Goal: Task Accomplishment & Management: Complete application form

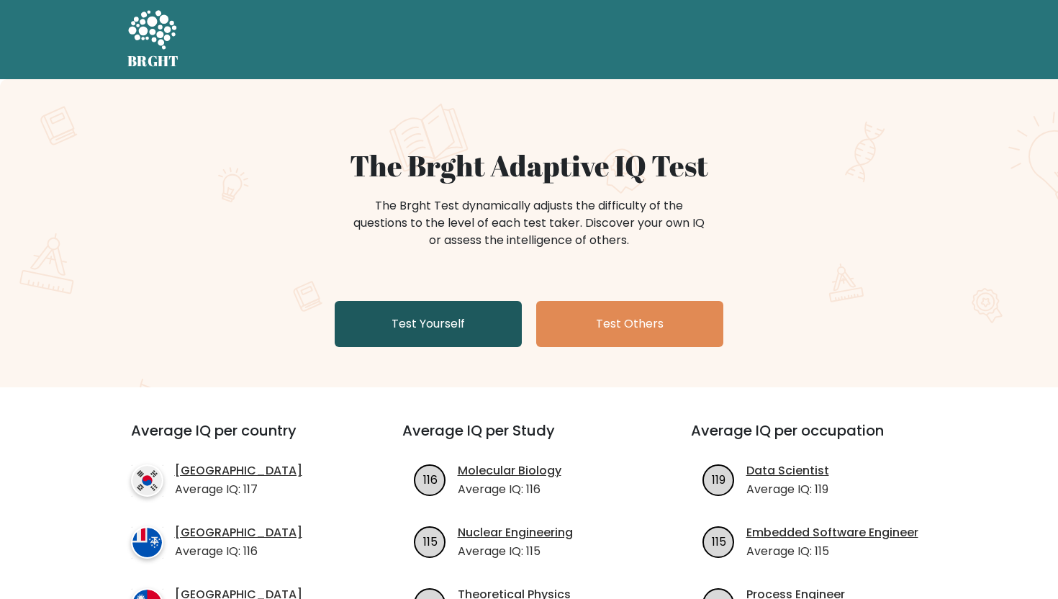
click at [430, 322] on link "Test Yourself" at bounding box center [428, 324] width 187 height 46
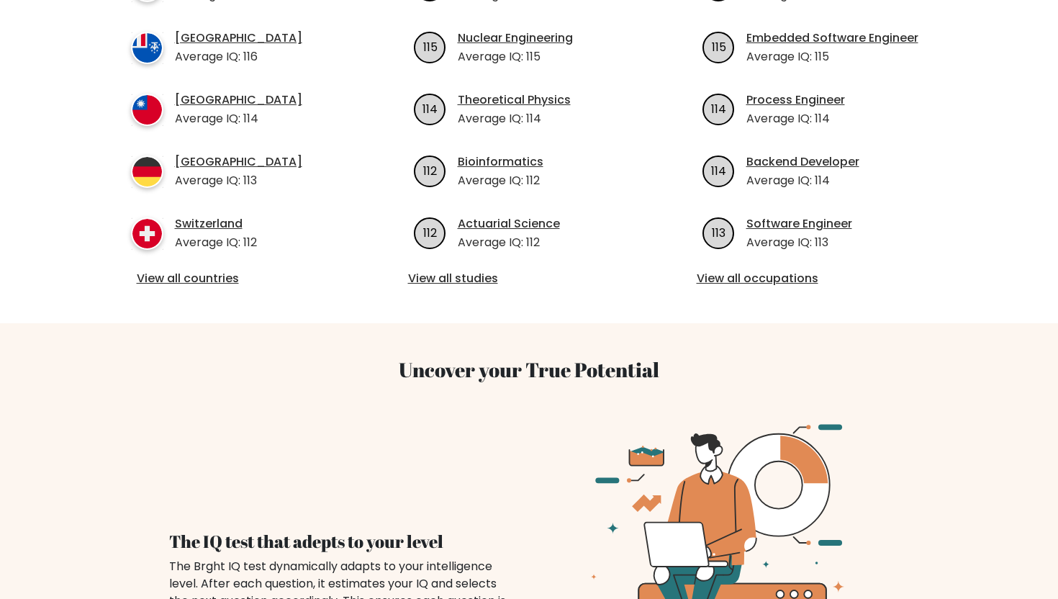
scroll to position [636, 0]
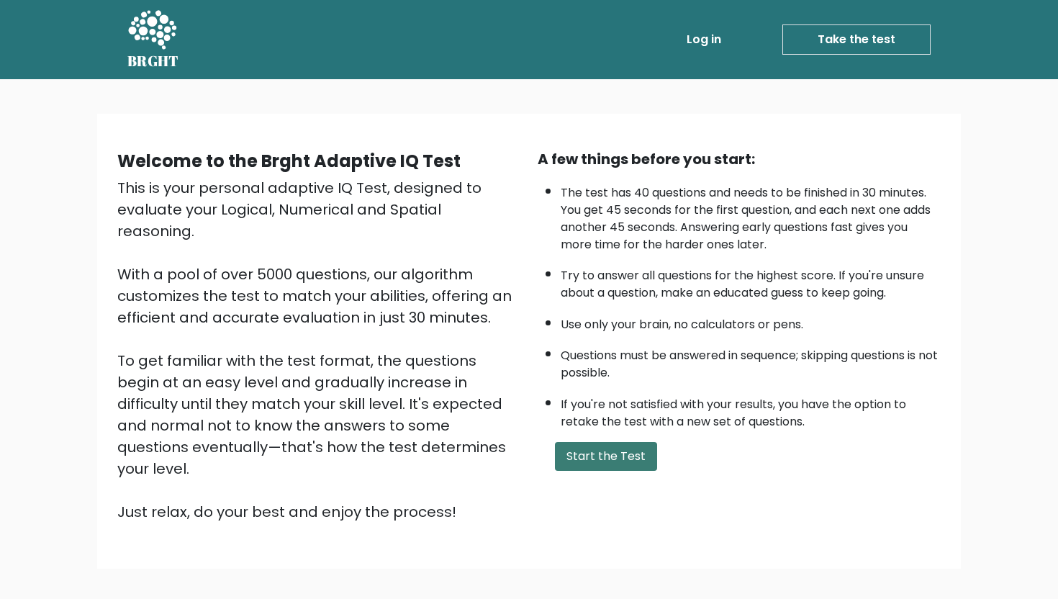
click at [602, 456] on button "Start the Test" at bounding box center [606, 456] width 102 height 29
click at [588, 451] on button "Start the Test" at bounding box center [606, 456] width 102 height 29
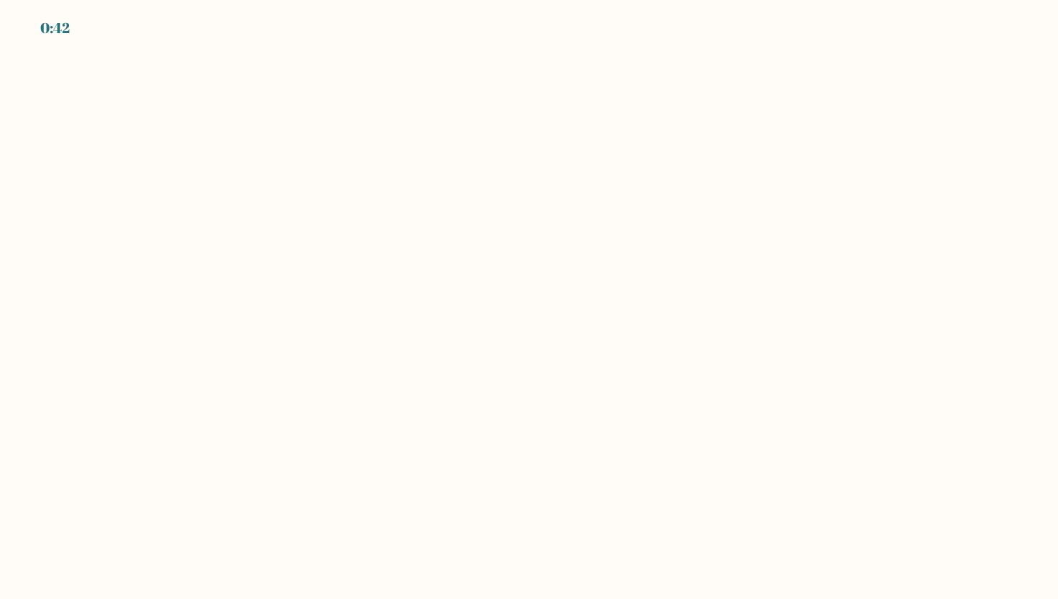
click at [595, 480] on body "0:42" at bounding box center [529, 299] width 1058 height 599
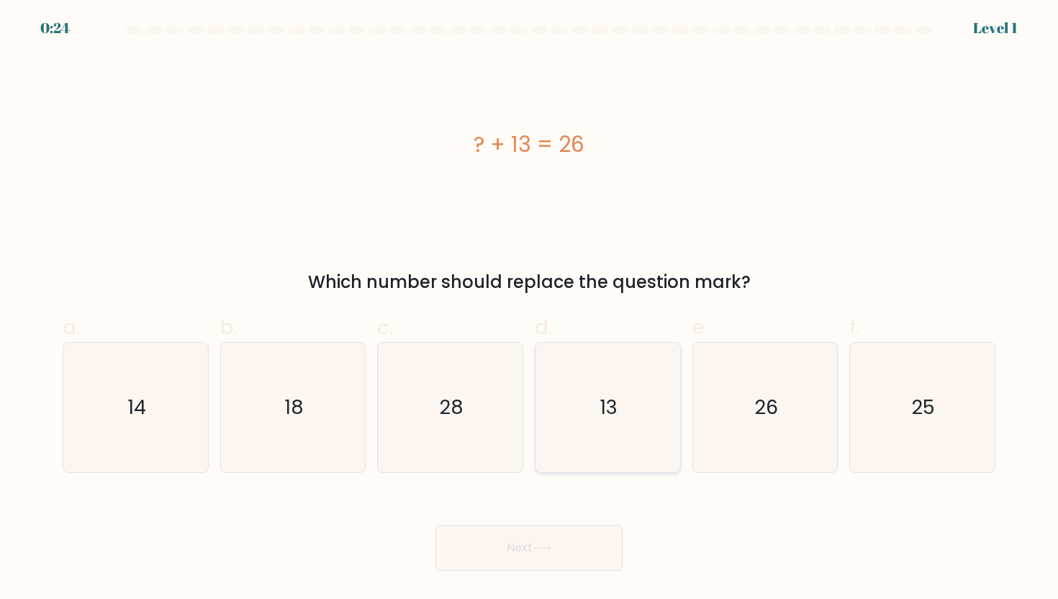
click at [667, 433] on icon "13" at bounding box center [608, 408] width 130 height 130
click at [530, 309] on input "d. 13" at bounding box center [529, 303] width 1 height 9
radio input "true"
click at [576, 549] on button "Next" at bounding box center [528, 548] width 187 height 46
click at [572, 543] on button "Next" at bounding box center [528, 548] width 187 height 46
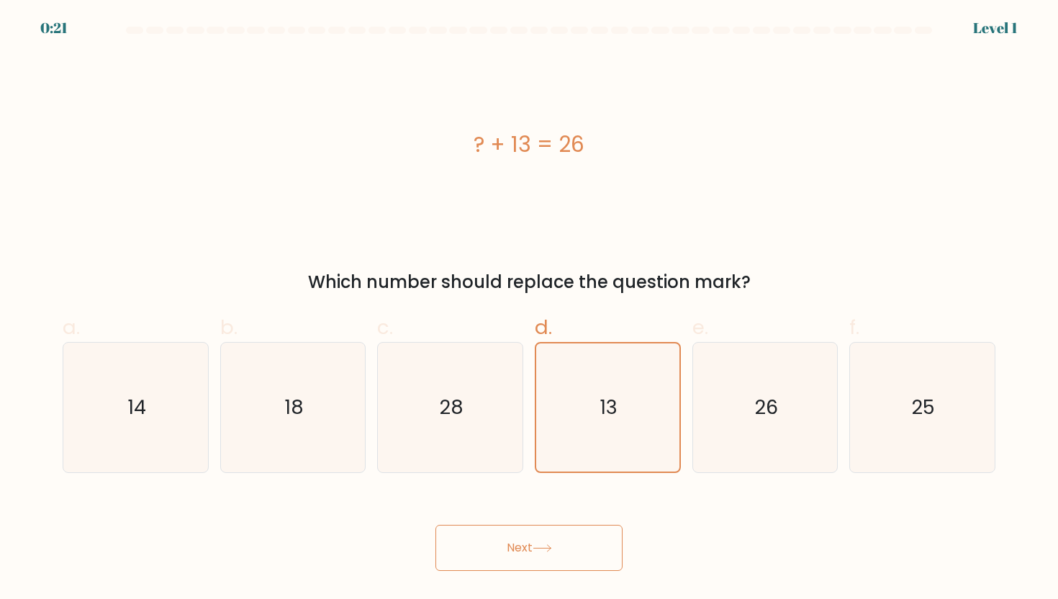
click at [572, 543] on button "Next" at bounding box center [528, 548] width 187 height 46
click at [523, 568] on button "Next" at bounding box center [528, 548] width 187 height 46
click at [618, 448] on icon "13" at bounding box center [607, 407] width 128 height 128
click at [530, 309] on input "d. 13" at bounding box center [529, 303] width 1 height 9
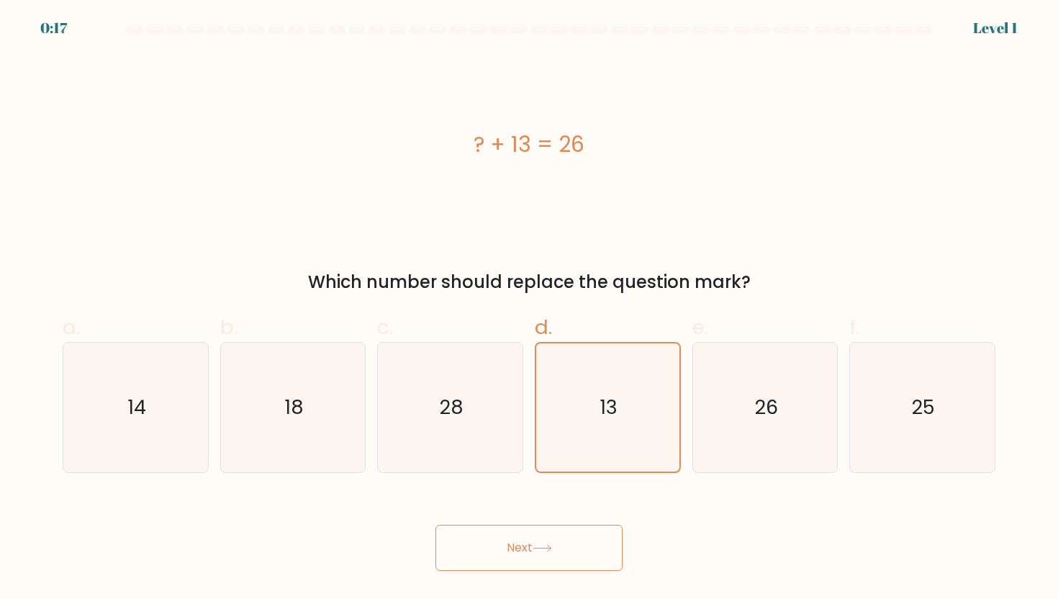
click at [583, 533] on button "Next" at bounding box center [528, 548] width 187 height 46
click at [579, 541] on button "Next" at bounding box center [528, 548] width 187 height 46
click at [535, 546] on button "Next" at bounding box center [528, 548] width 187 height 46
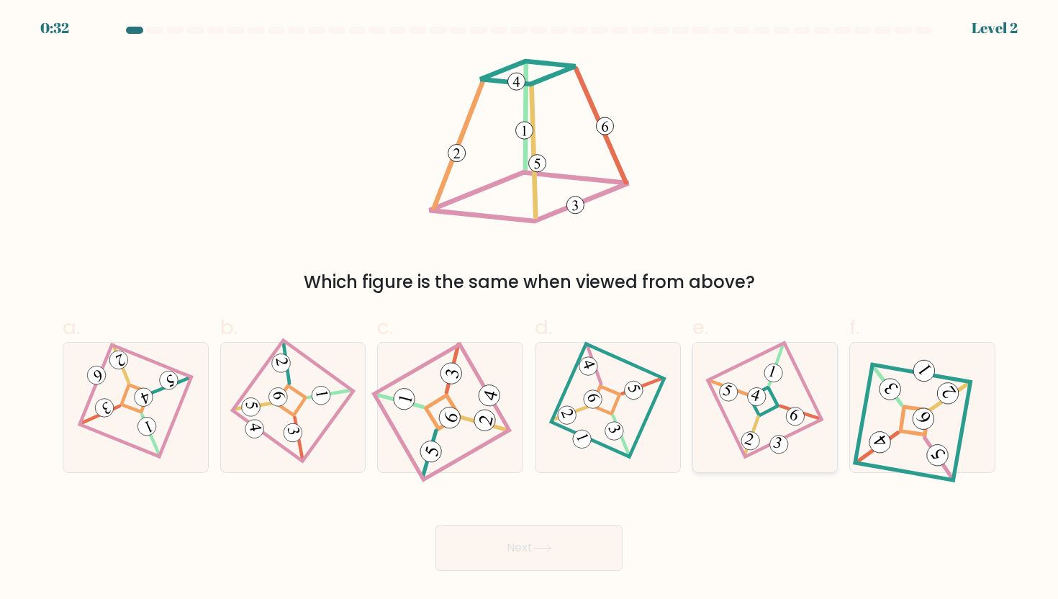
click at [774, 374] on 856 at bounding box center [773, 372] width 23 height 23
click at [530, 309] on input "e." at bounding box center [529, 303] width 1 height 9
radio input "true"
click at [552, 550] on icon at bounding box center [542, 548] width 19 height 8
click at [568, 549] on button "Next" at bounding box center [528, 548] width 187 height 46
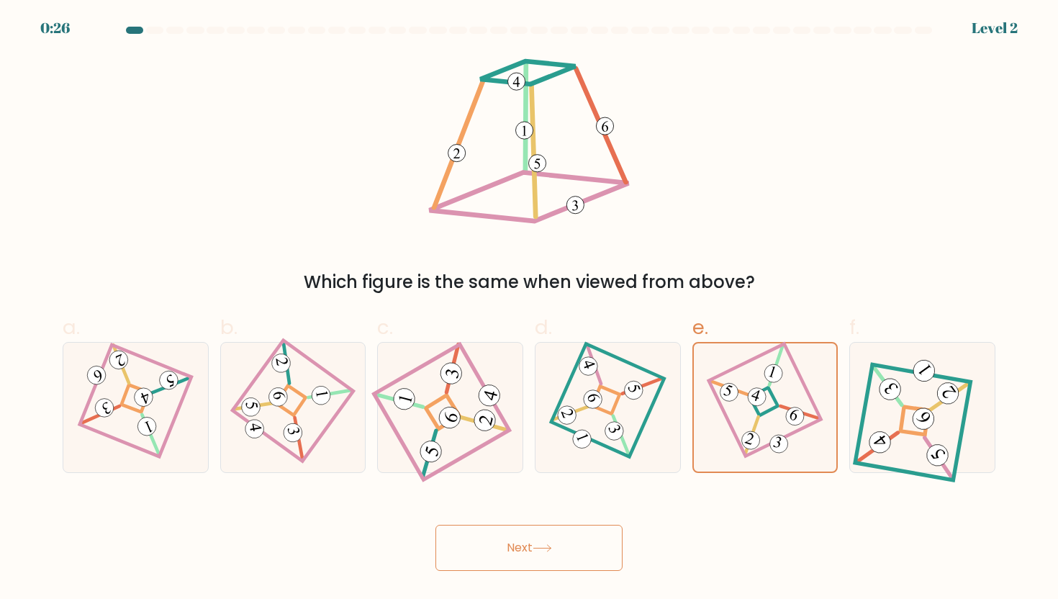
click at [568, 549] on button "Next" at bounding box center [528, 548] width 187 height 46
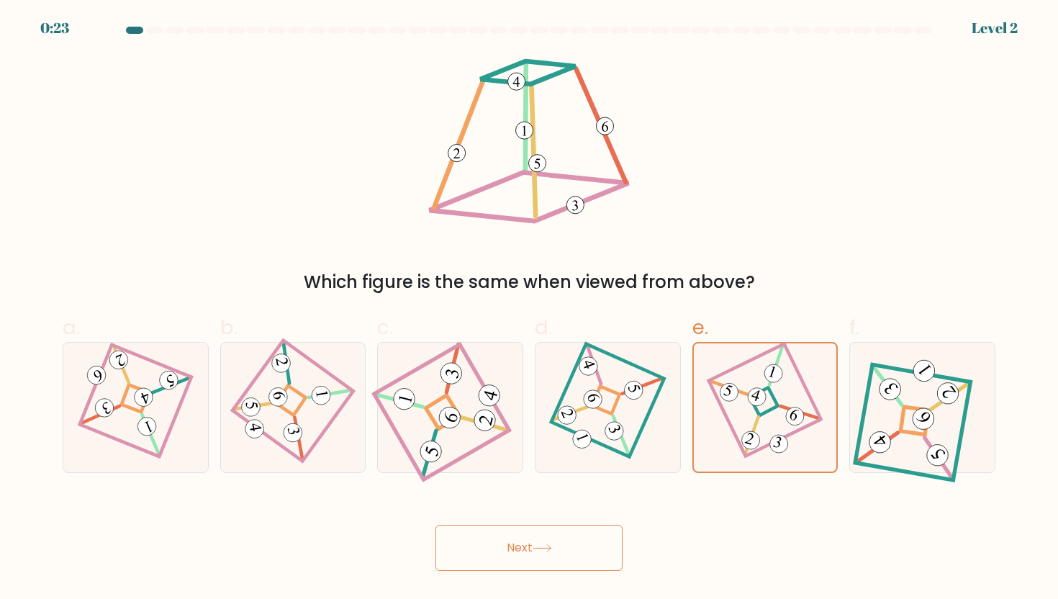
drag, startPoint x: 568, startPoint y: 549, endPoint x: 532, endPoint y: 547, distance: 36.1
click at [532, 547] on button "Next" at bounding box center [528, 548] width 187 height 46
click at [533, 547] on button "Next" at bounding box center [528, 548] width 187 height 46
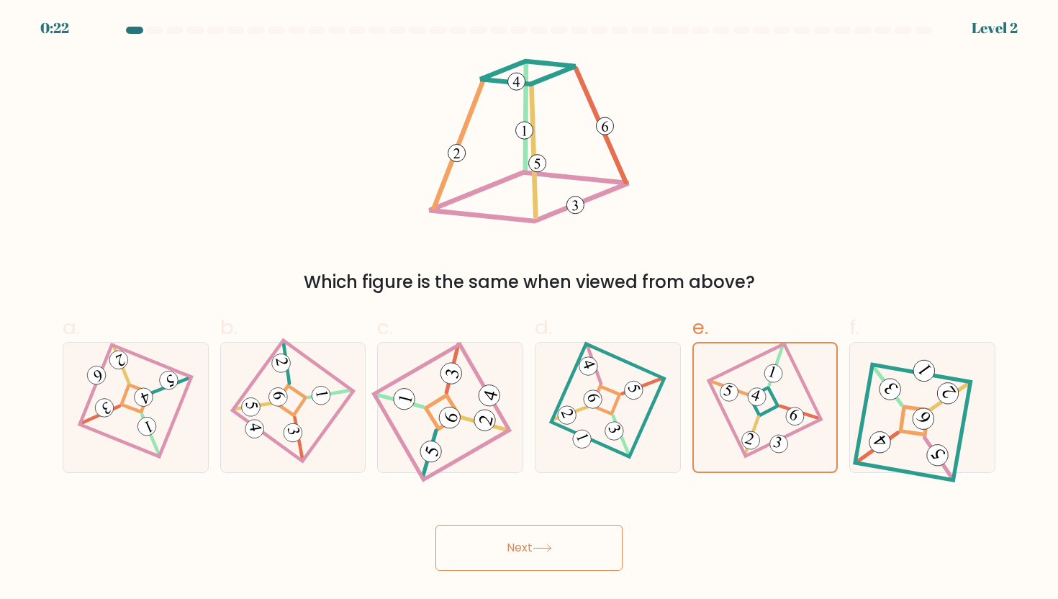
click at [533, 547] on button "Next" at bounding box center [528, 548] width 187 height 46
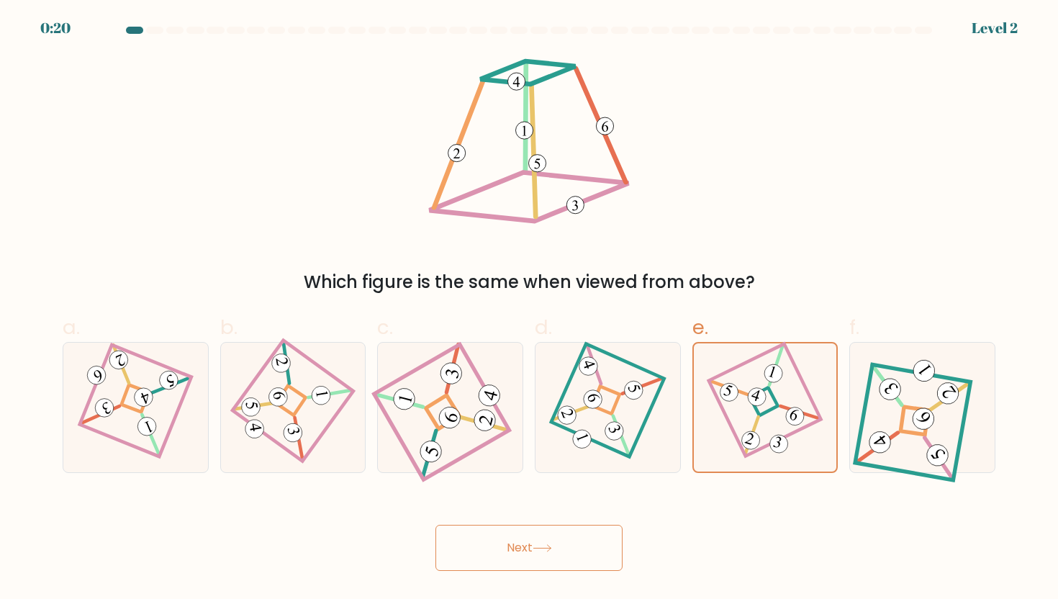
click at [533, 547] on button "Next" at bounding box center [528, 548] width 187 height 46
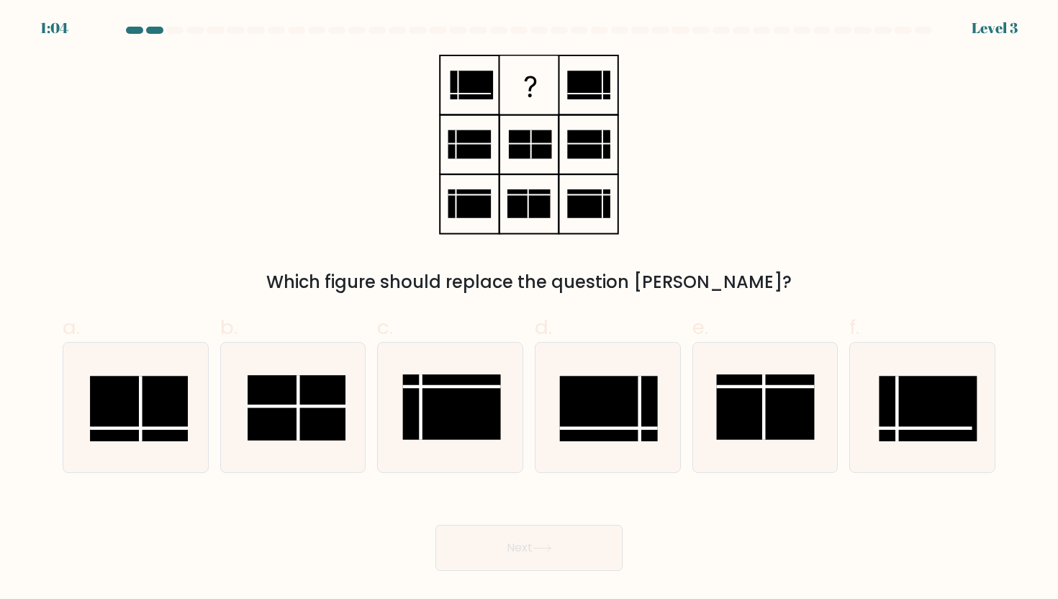
click at [533, 547] on button "Next" at bounding box center [528, 548] width 187 height 46
click at [652, 476] on form at bounding box center [529, 299] width 1058 height 544
click at [168, 410] on rect at bounding box center [139, 409] width 98 height 66
click at [529, 309] on input "a." at bounding box center [529, 303] width 1 height 9
radio input "true"
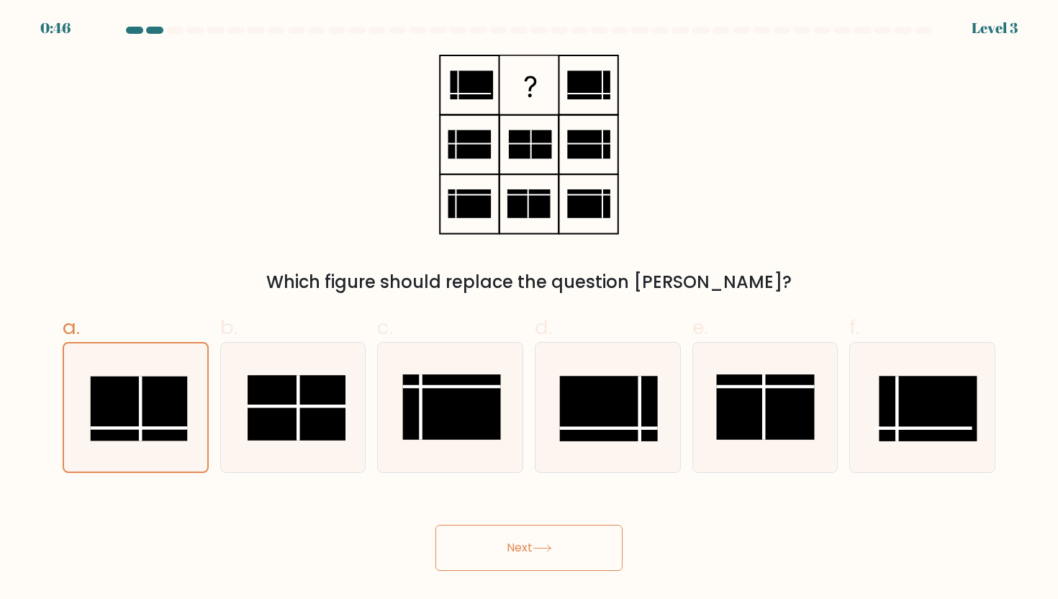
click at [445, 533] on button "Next" at bounding box center [528, 548] width 187 height 46
click at [501, 543] on button "Next" at bounding box center [528, 548] width 187 height 46
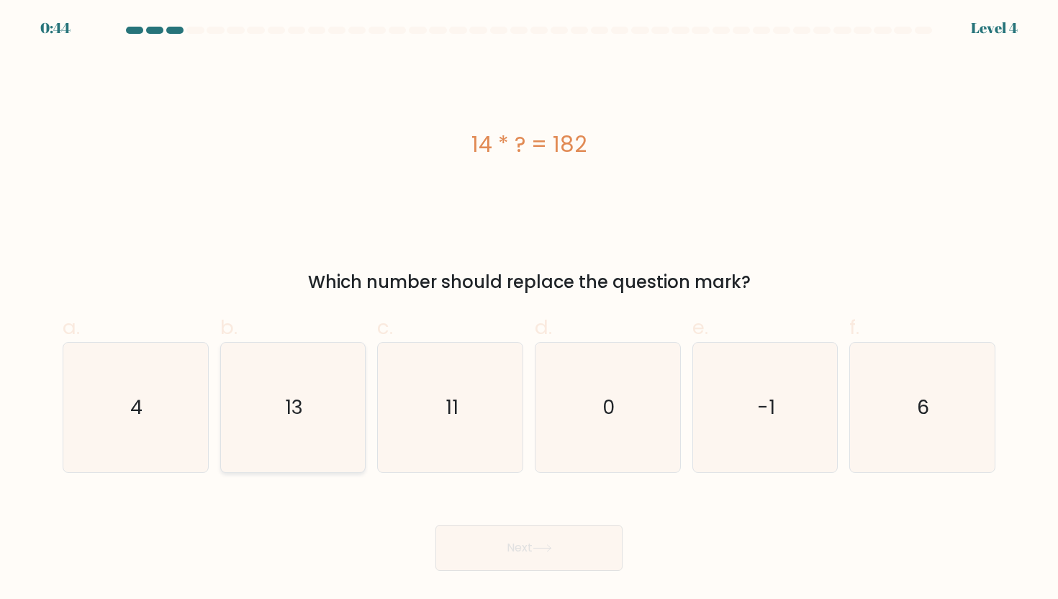
click at [306, 417] on icon "13" at bounding box center [293, 408] width 130 height 130
click at [529, 309] on input "b. 13" at bounding box center [529, 303] width 1 height 9
radio input "true"
click at [501, 548] on button "Next" at bounding box center [528, 548] width 187 height 46
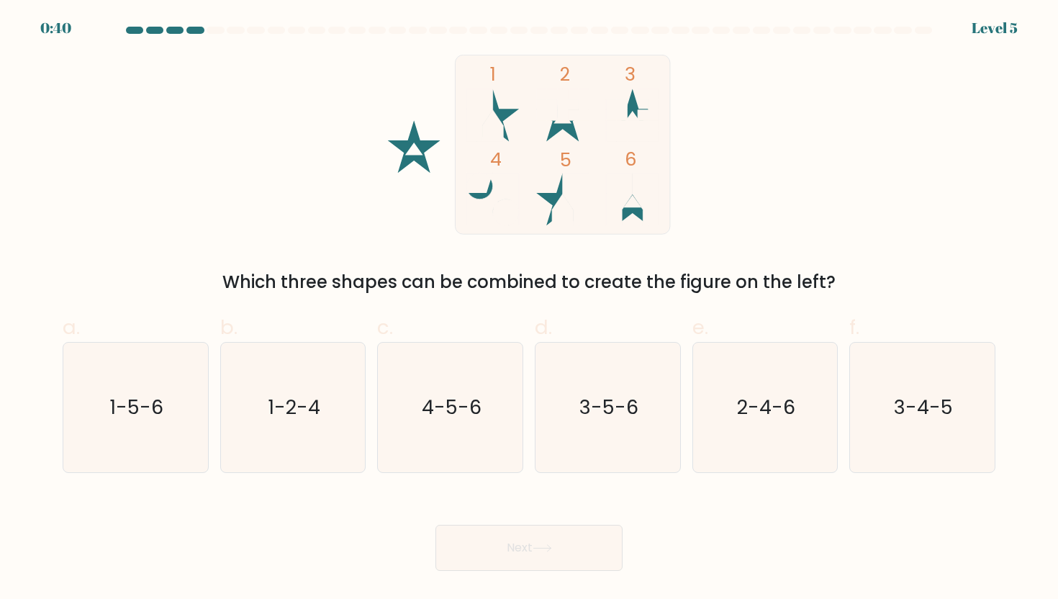
click at [506, 545] on button "Next" at bounding box center [528, 548] width 187 height 46
click at [403, 258] on div "1 2 3 4 5 6 Which three shapes can be combined to create the figure on the left?" at bounding box center [529, 175] width 950 height 240
click at [186, 441] on icon "1-5-6" at bounding box center [136, 408] width 130 height 130
click at [529, 309] on input "a. 1-5-6" at bounding box center [529, 303] width 1 height 9
radio input "true"
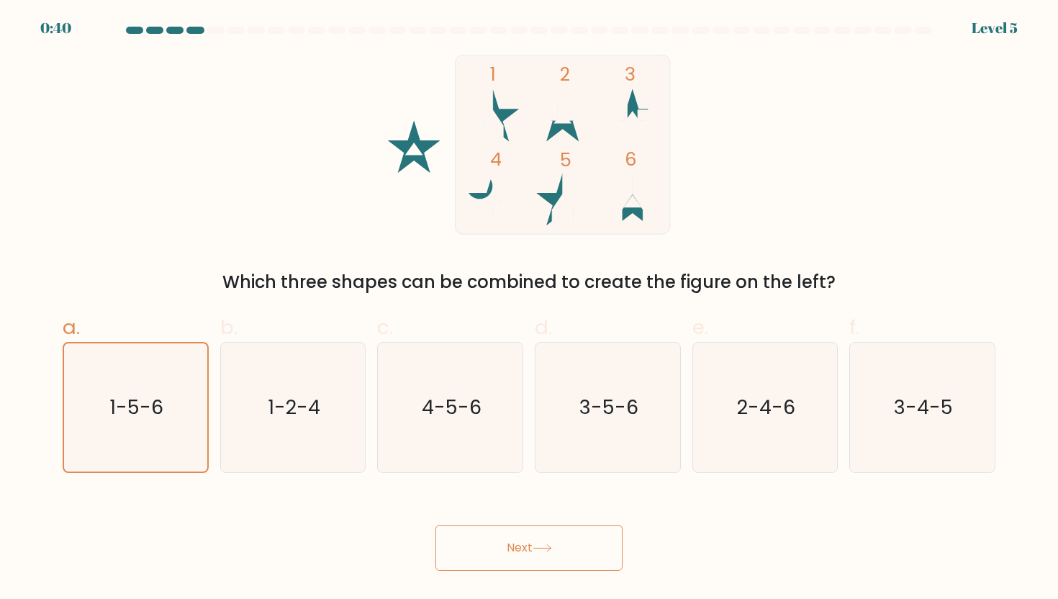
click at [535, 555] on button "Next" at bounding box center [528, 548] width 187 height 46
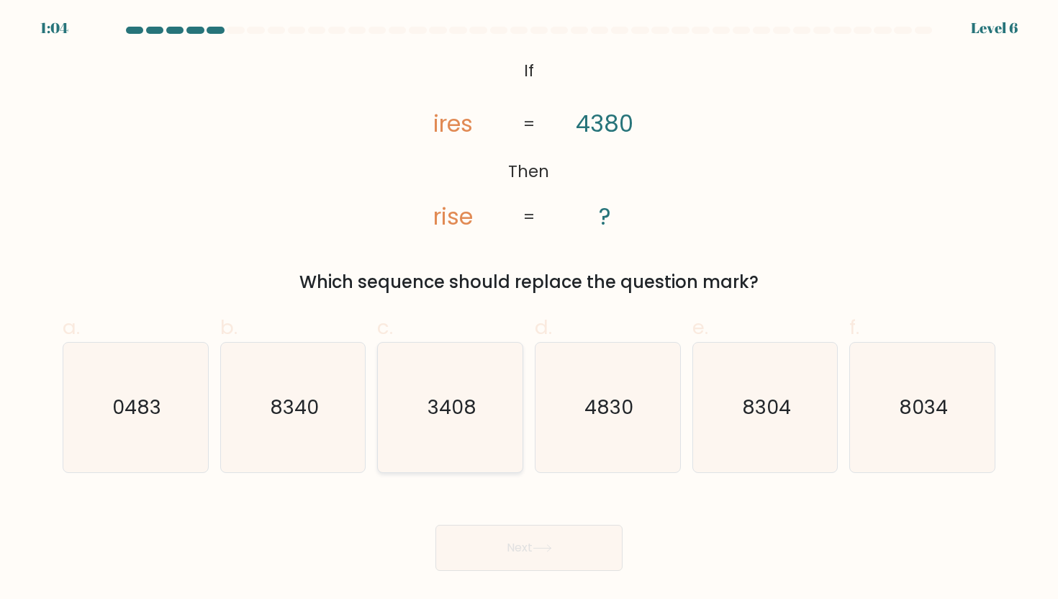
click at [451, 378] on icon "3408" at bounding box center [451, 408] width 130 height 130
click at [529, 309] on input "c. 3408" at bounding box center [529, 303] width 1 height 9
radio input "true"
click at [546, 551] on icon at bounding box center [542, 548] width 19 height 8
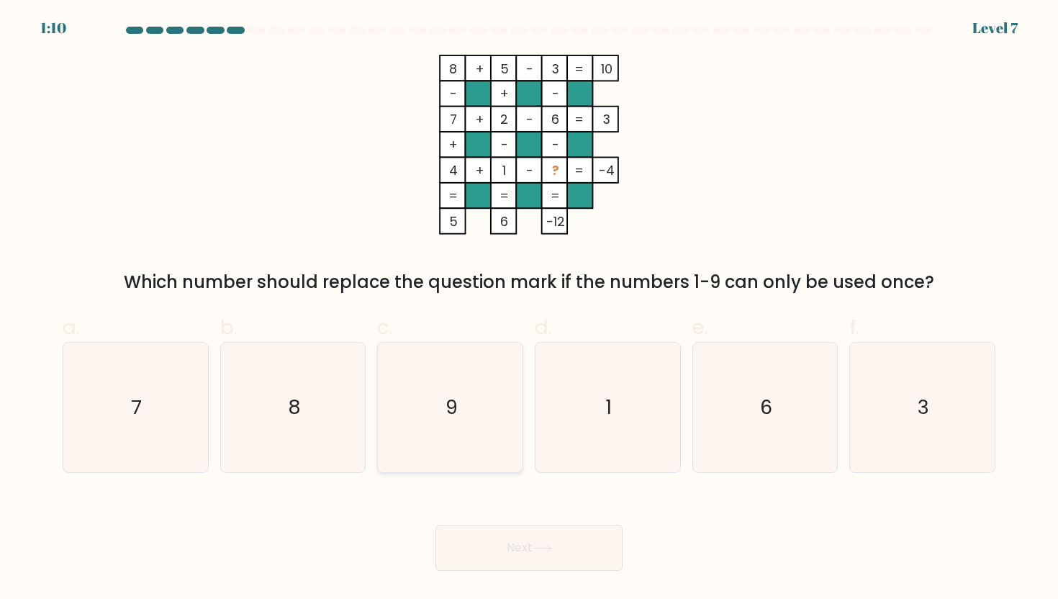
click at [384, 410] on div "9" at bounding box center [450, 407] width 146 height 131
click at [529, 309] on input "c. 9" at bounding box center [529, 303] width 1 height 9
radio input "true"
click at [568, 538] on button "Next" at bounding box center [528, 548] width 187 height 46
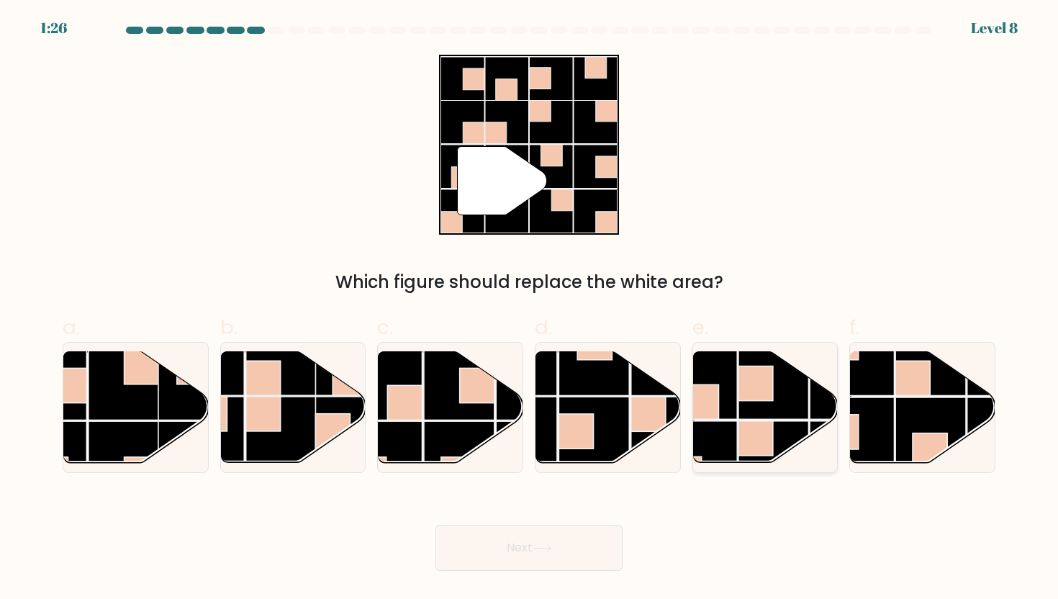
click at [780, 377] on rect at bounding box center [774, 383] width 71 height 71
click at [530, 309] on input "e." at bounding box center [529, 303] width 1 height 9
radio input "true"
click at [565, 551] on button "Next" at bounding box center [528, 548] width 187 height 46
click at [567, 551] on button "Next" at bounding box center [528, 548] width 187 height 46
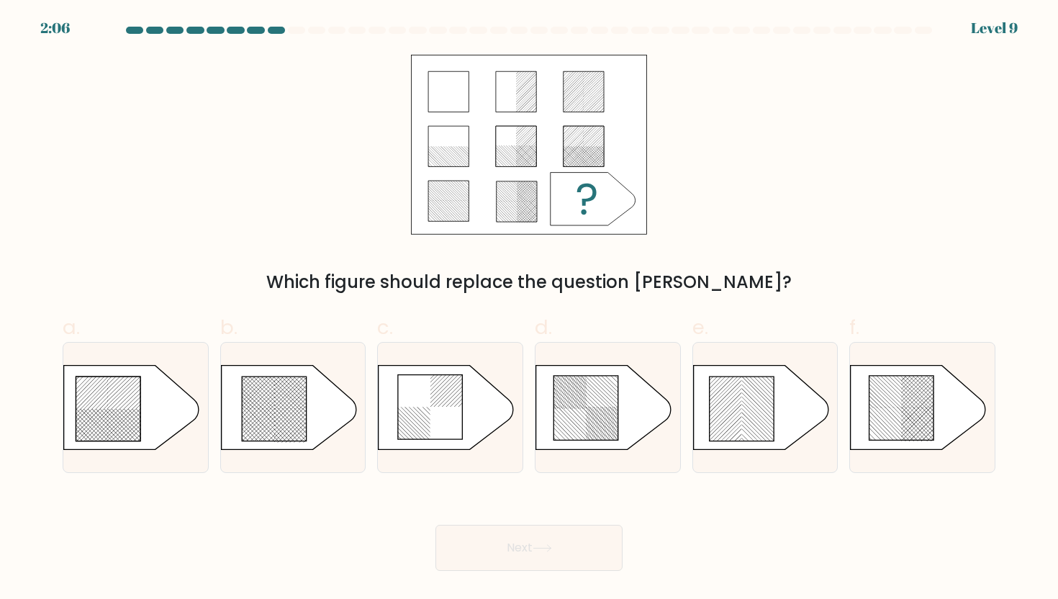
click at [567, 551] on button "Next" at bounding box center [528, 548] width 187 height 46
click at [677, 554] on div "Next" at bounding box center [529, 530] width 950 height 81
click at [294, 433] on icon at bounding box center [274, 408] width 65 height 65
click at [529, 309] on input "b." at bounding box center [529, 303] width 1 height 9
radio input "true"
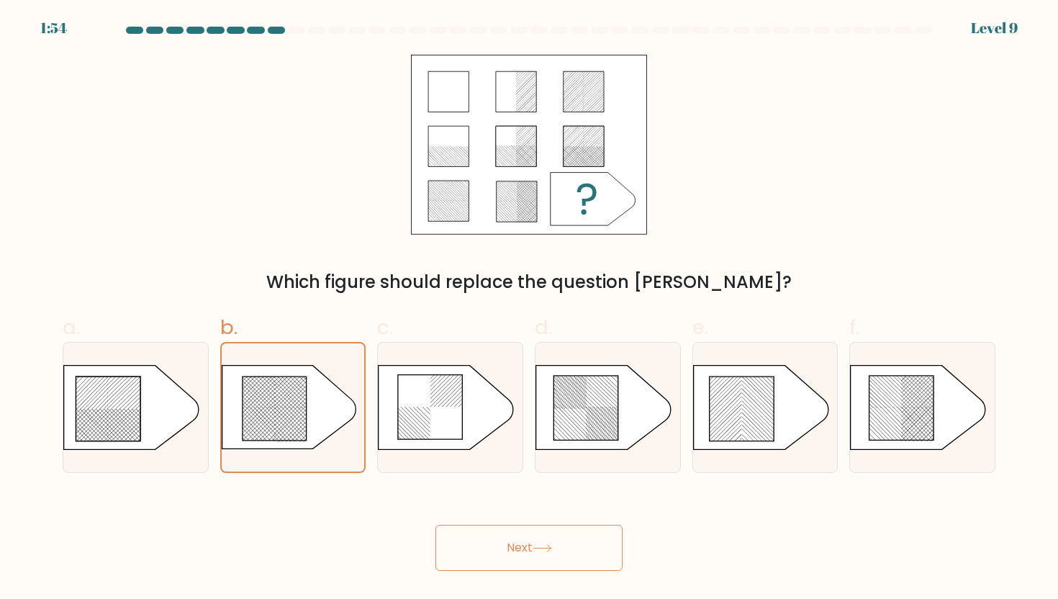
click at [502, 548] on button "Next" at bounding box center [528, 548] width 187 height 46
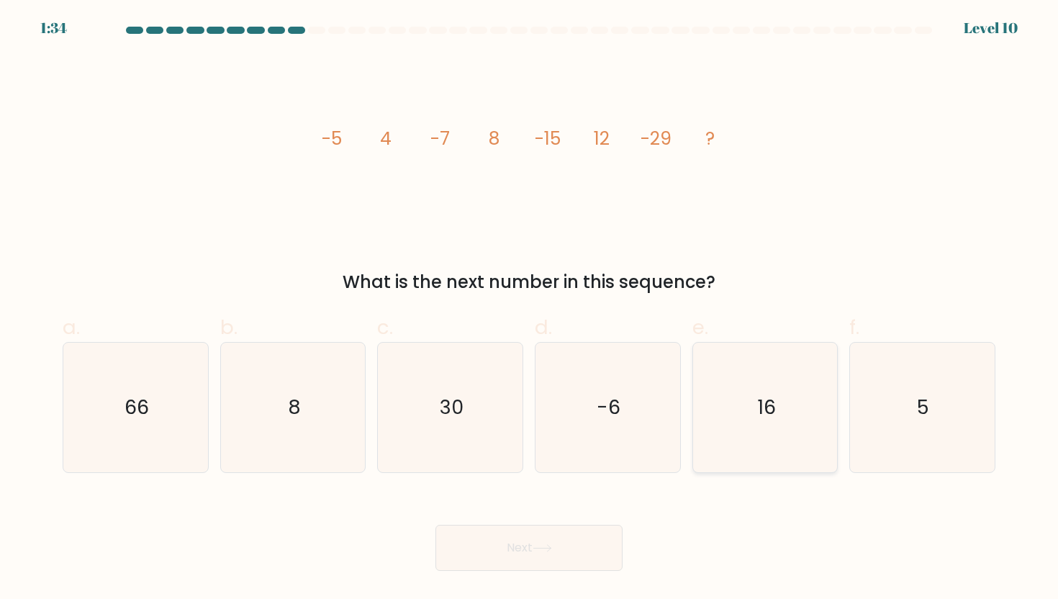
click at [779, 420] on icon "16" at bounding box center [765, 408] width 130 height 130
click at [530, 309] on input "e. 16" at bounding box center [529, 303] width 1 height 9
radio input "true"
click at [542, 534] on button "Next" at bounding box center [528, 548] width 187 height 46
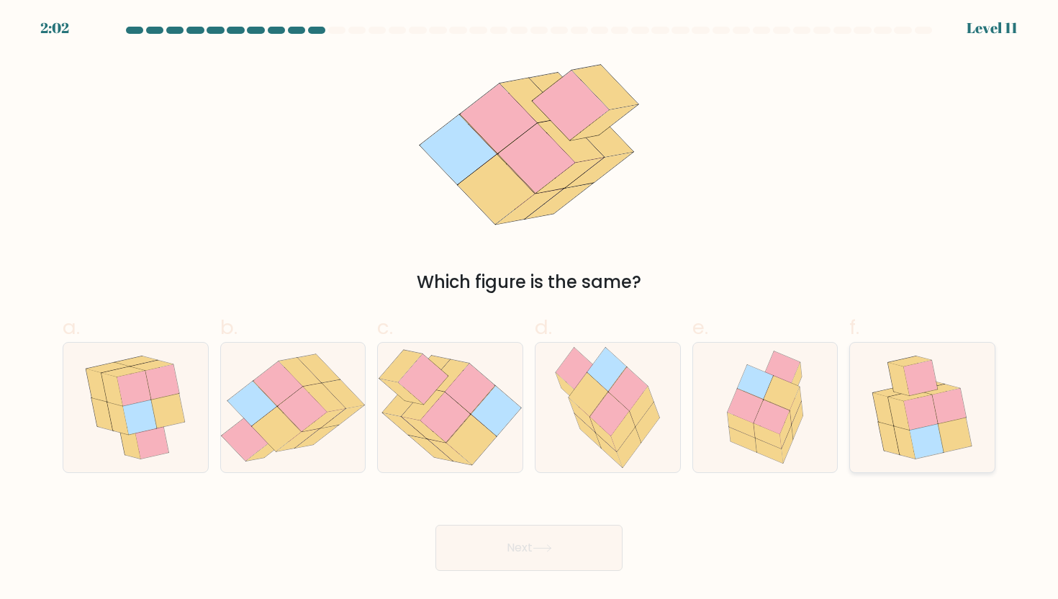
click at [929, 441] on icon at bounding box center [927, 440] width 34 height 35
click at [530, 309] on input "f." at bounding box center [529, 303] width 1 height 9
radio input "true"
click at [526, 555] on button "Next" at bounding box center [528, 548] width 187 height 46
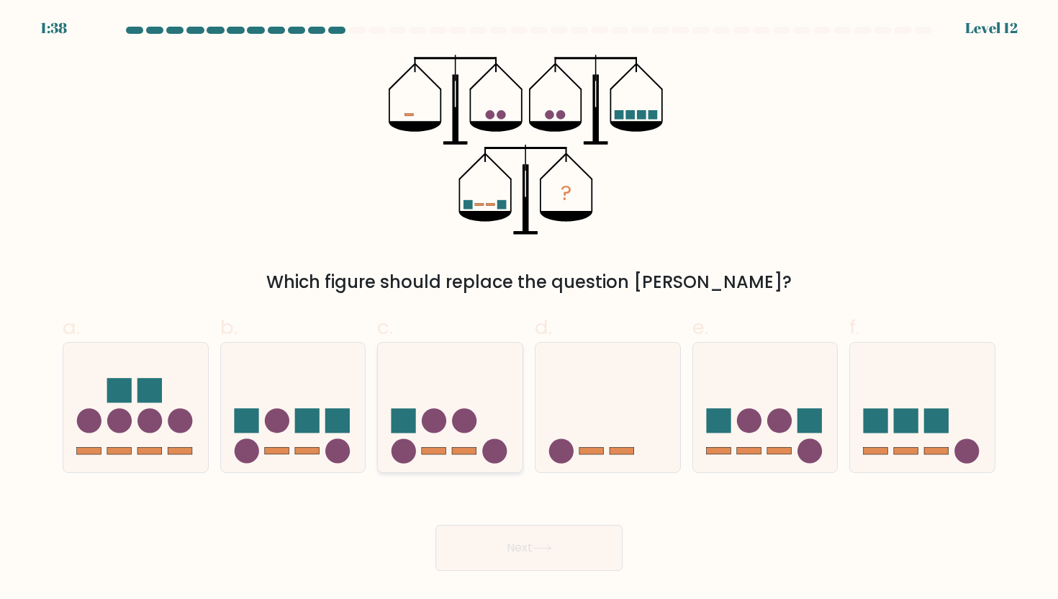
click at [498, 371] on icon at bounding box center [450, 407] width 145 height 119
click at [529, 309] on input "c." at bounding box center [529, 303] width 1 height 9
radio input "true"
click at [571, 558] on button "Next" at bounding box center [528, 548] width 187 height 46
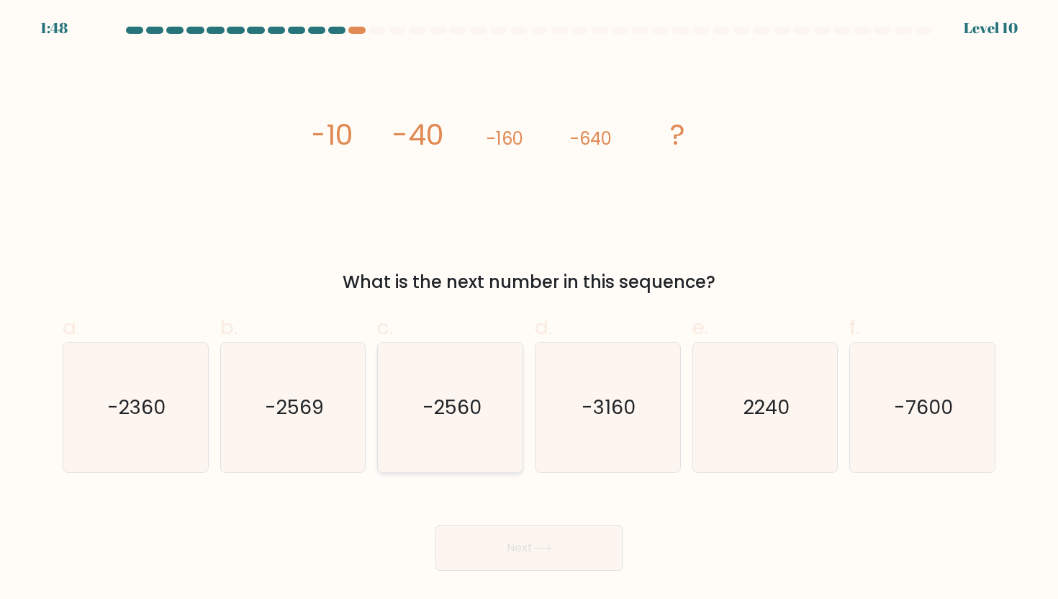
click at [476, 457] on icon "-2560" at bounding box center [451, 408] width 130 height 130
click at [529, 309] on input "c. -2560" at bounding box center [529, 303] width 1 height 9
radio input "true"
click at [499, 552] on button "Next" at bounding box center [528, 548] width 187 height 46
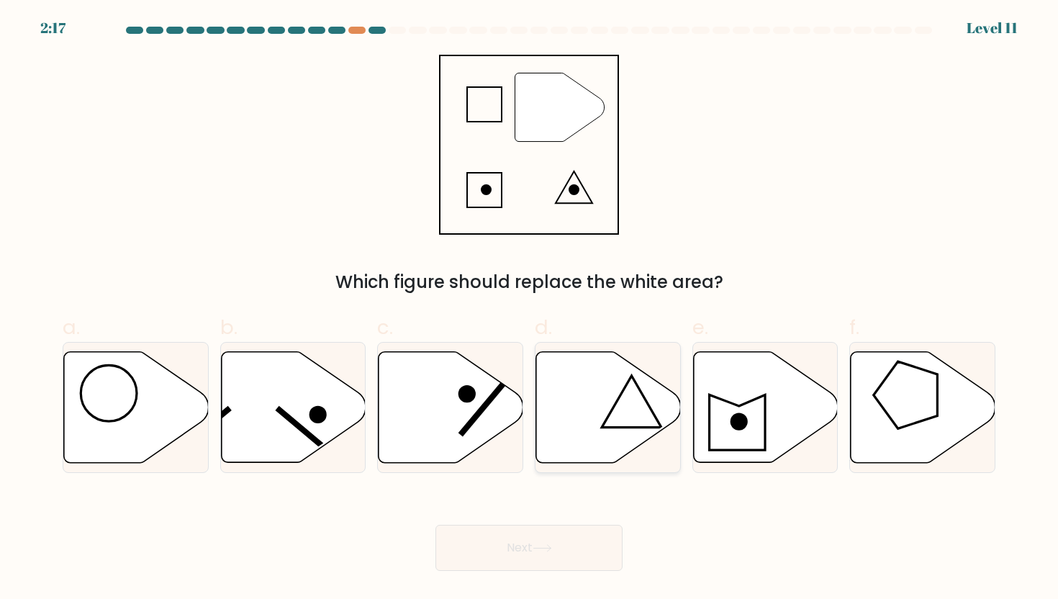
click at [572, 412] on icon at bounding box center [608, 406] width 145 height 111
click at [530, 309] on input "d." at bounding box center [529, 303] width 1 height 9
radio input "true"
click at [570, 536] on button "Next" at bounding box center [528, 548] width 187 height 46
click at [559, 535] on button "Next" at bounding box center [528, 548] width 187 height 46
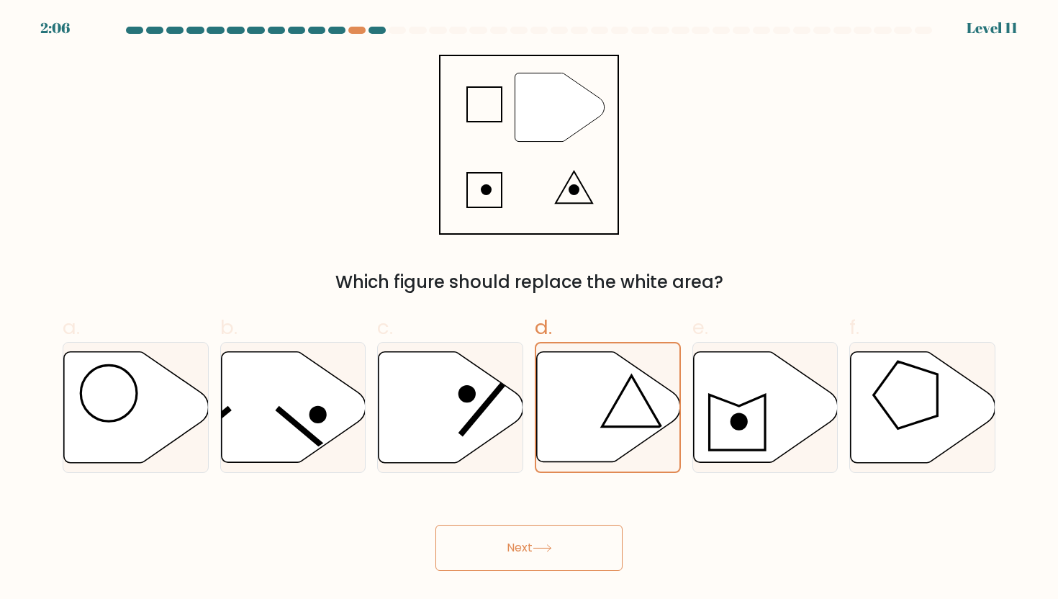
click at [557, 546] on button "Next" at bounding box center [528, 548] width 187 height 46
click at [652, 500] on div "Next" at bounding box center [529, 530] width 950 height 81
click at [661, 517] on div "Next" at bounding box center [529, 530] width 950 height 81
click at [356, 30] on div at bounding box center [356, 30] width 17 height 7
click at [577, 528] on button "Next" at bounding box center [528, 548] width 187 height 46
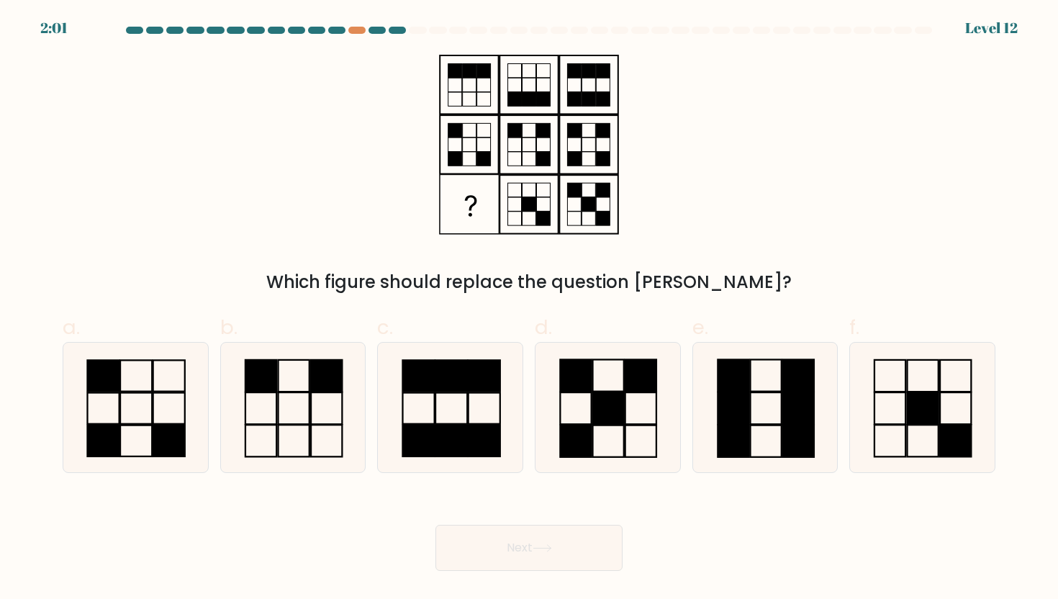
click at [577, 532] on button "Next" at bounding box center [528, 548] width 187 height 46
click at [659, 518] on div "Next" at bounding box center [529, 530] width 950 height 81
click at [342, 403] on rect at bounding box center [326, 408] width 31 height 32
click at [529, 309] on input "b." at bounding box center [529, 303] width 1 height 9
radio input "true"
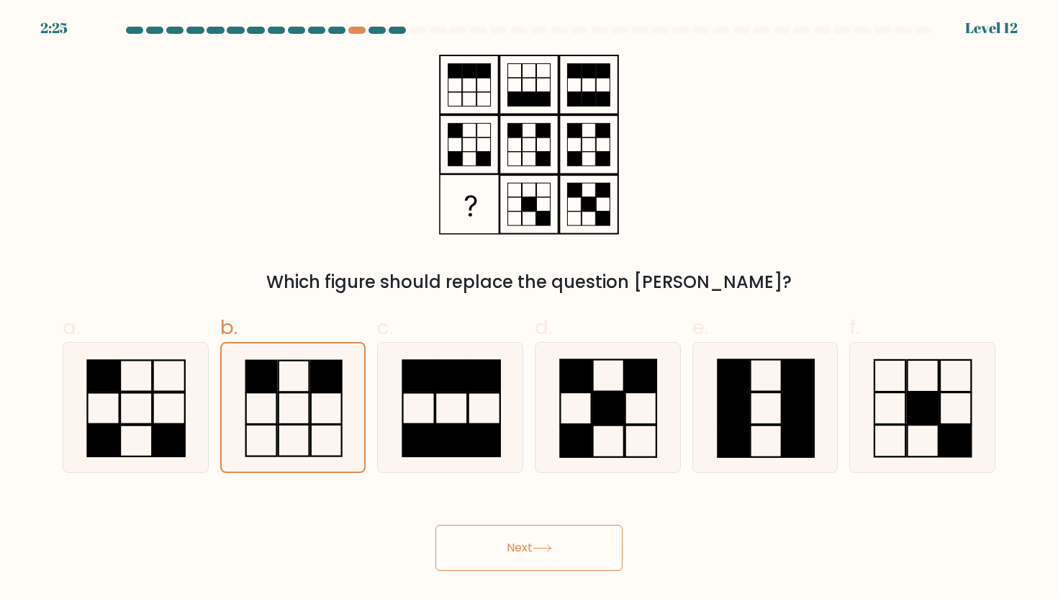
click at [511, 540] on button "Next" at bounding box center [528, 548] width 187 height 46
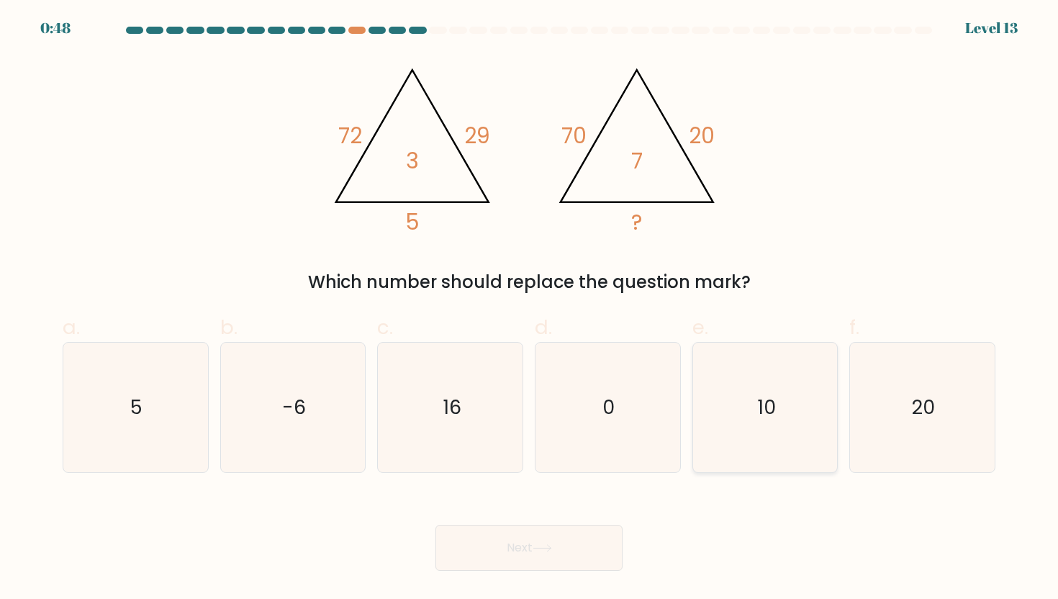
click at [801, 417] on icon "10" at bounding box center [765, 408] width 130 height 130
click at [530, 309] on input "e. 10" at bounding box center [529, 303] width 1 height 9
radio input "true"
click at [581, 551] on button "Next" at bounding box center [528, 548] width 187 height 46
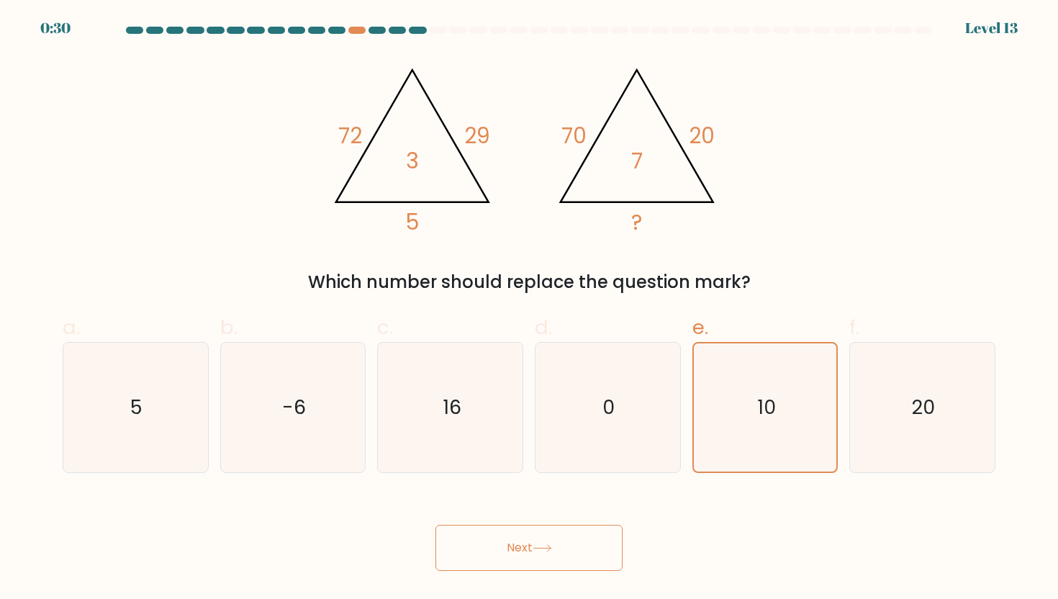
click at [581, 550] on button "Next" at bounding box center [528, 548] width 187 height 46
click at [592, 544] on button "Next" at bounding box center [528, 548] width 187 height 46
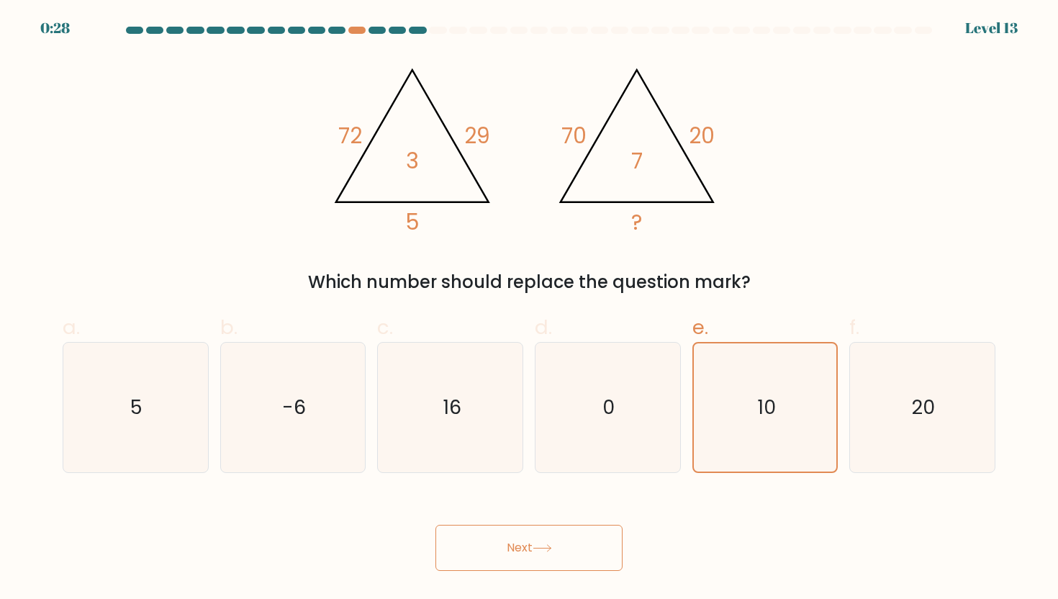
click at [592, 544] on button "Next" at bounding box center [528, 548] width 187 height 46
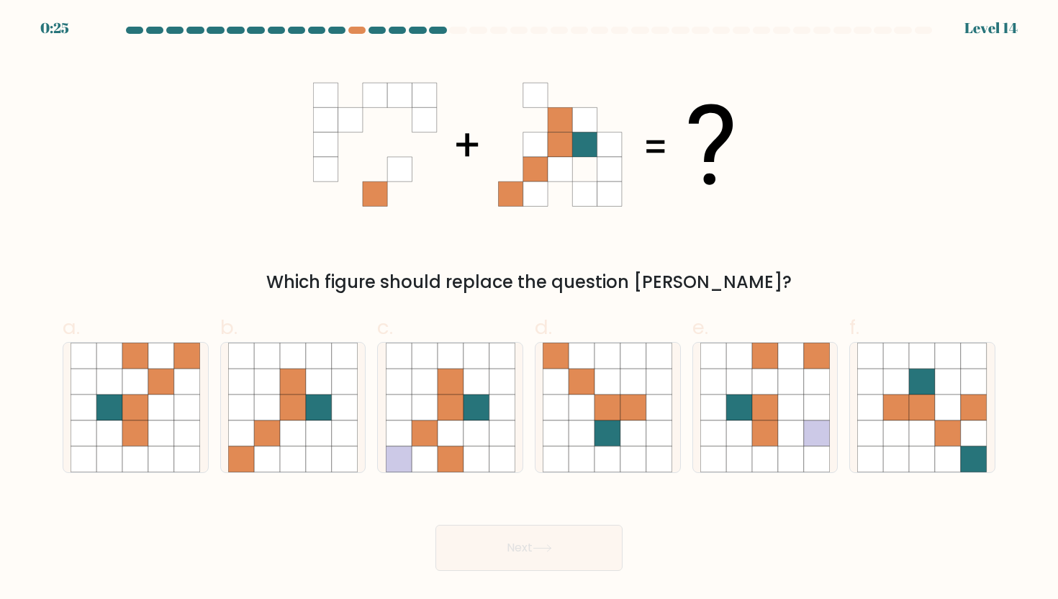
click at [710, 528] on div "Next" at bounding box center [529, 530] width 950 height 81
click at [320, 429] on icon at bounding box center [319, 433] width 26 height 26
click at [529, 309] on input "b." at bounding box center [529, 303] width 1 height 9
radio input "true"
click at [532, 517] on div "Next" at bounding box center [529, 530] width 950 height 81
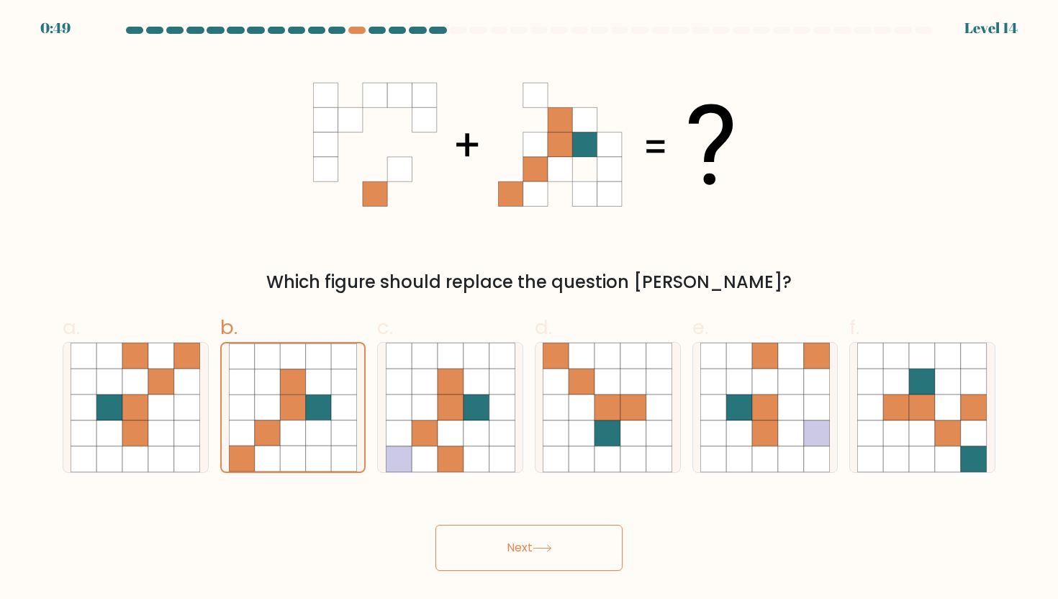
click at [532, 520] on div "Next" at bounding box center [529, 530] width 950 height 81
click at [532, 538] on button "Next" at bounding box center [528, 548] width 187 height 46
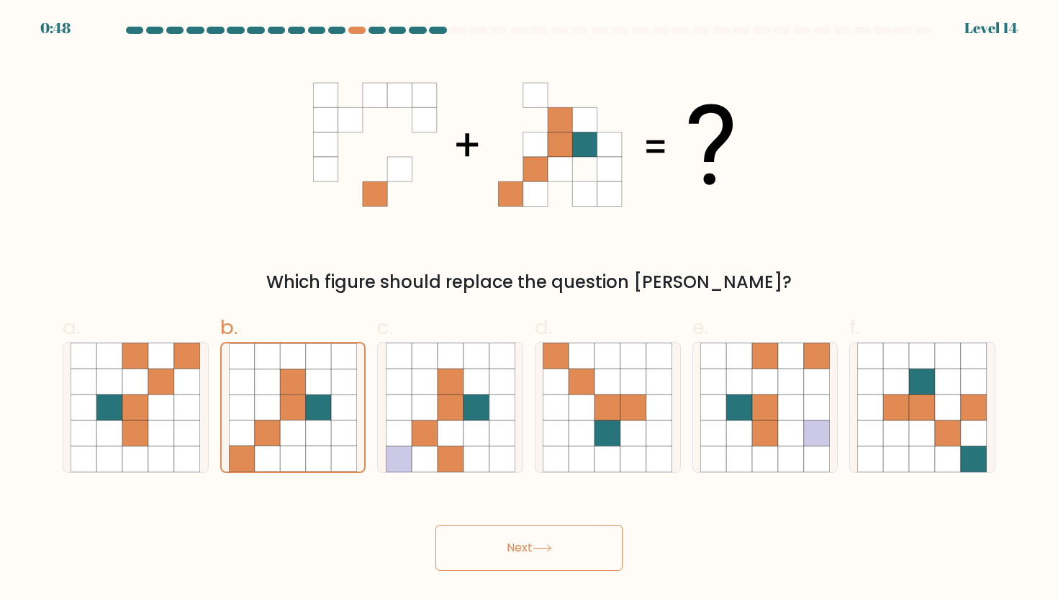
click at [532, 538] on button "Next" at bounding box center [528, 548] width 187 height 46
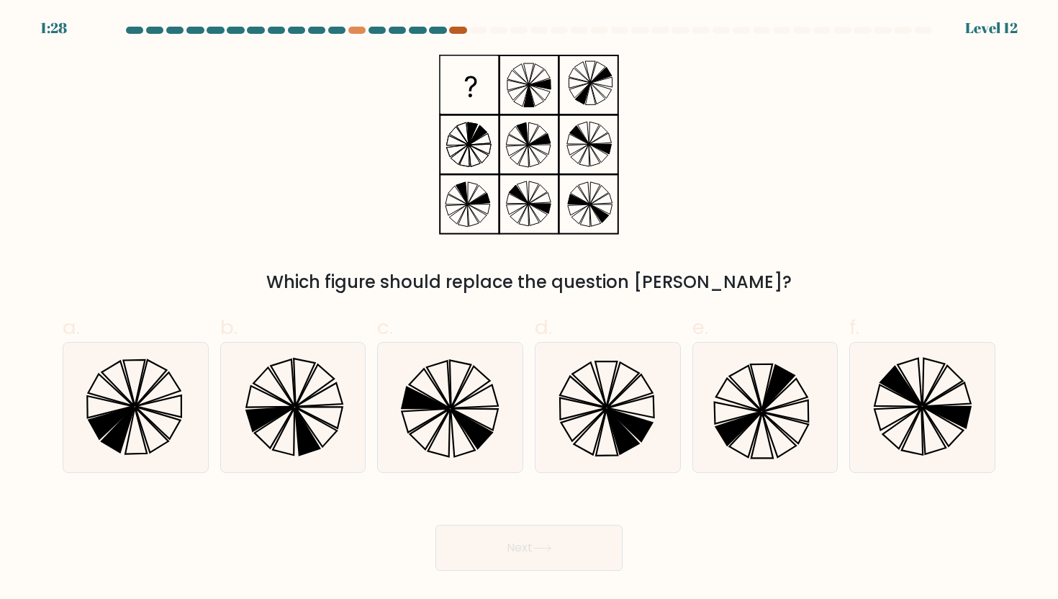
click at [462, 27] on div at bounding box center [457, 30] width 17 height 7
click at [762, 107] on div "Which figure should replace the question mark?" at bounding box center [529, 175] width 950 height 240
click at [515, 371] on div at bounding box center [450, 407] width 146 height 131
click at [529, 309] on input "c." at bounding box center [529, 303] width 1 height 9
radio input "true"
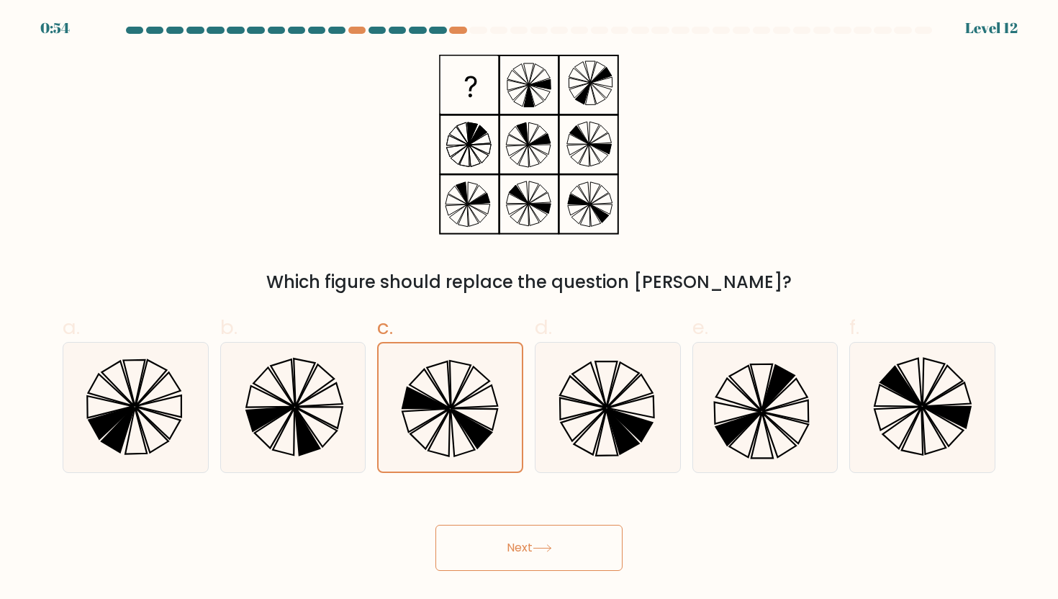
click at [551, 543] on button "Next" at bounding box center [528, 548] width 187 height 46
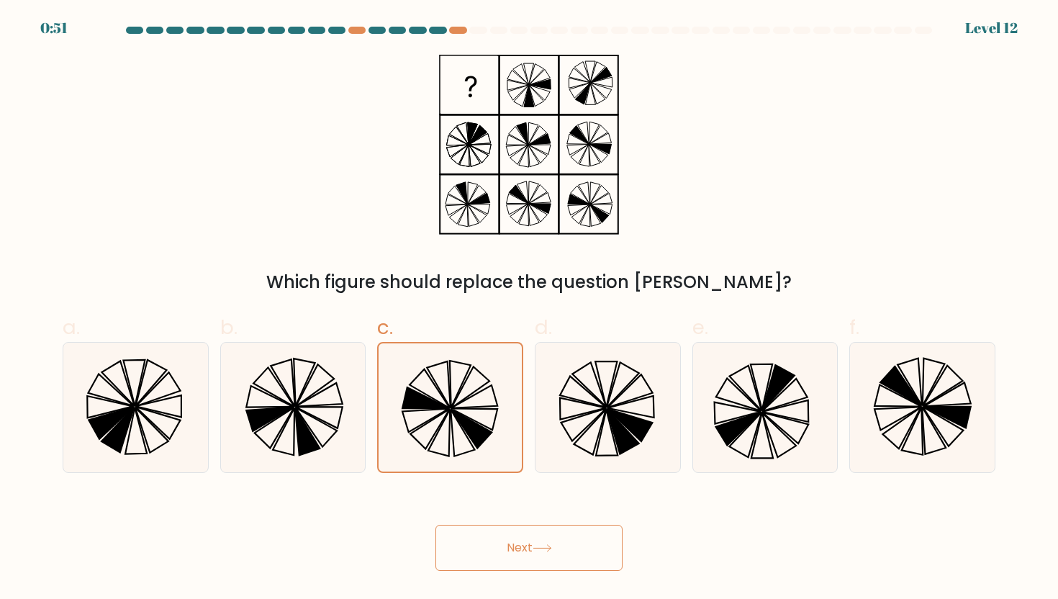
click at [551, 543] on button "Next" at bounding box center [528, 548] width 187 height 46
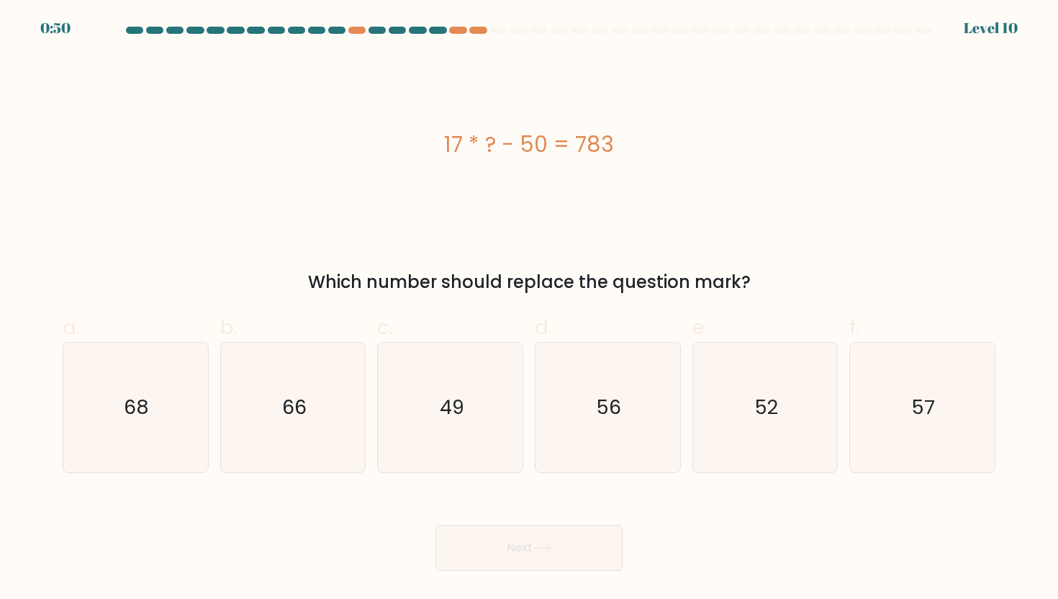
click at [551, 543] on button "Next" at bounding box center [528, 548] width 187 height 46
click at [713, 121] on div "17 * ? - 50 = 783" at bounding box center [529, 145] width 933 height 180
click at [480, 371] on icon "49" at bounding box center [451, 408] width 130 height 130
click at [529, 309] on input "c. 49" at bounding box center [529, 303] width 1 height 9
radio input "true"
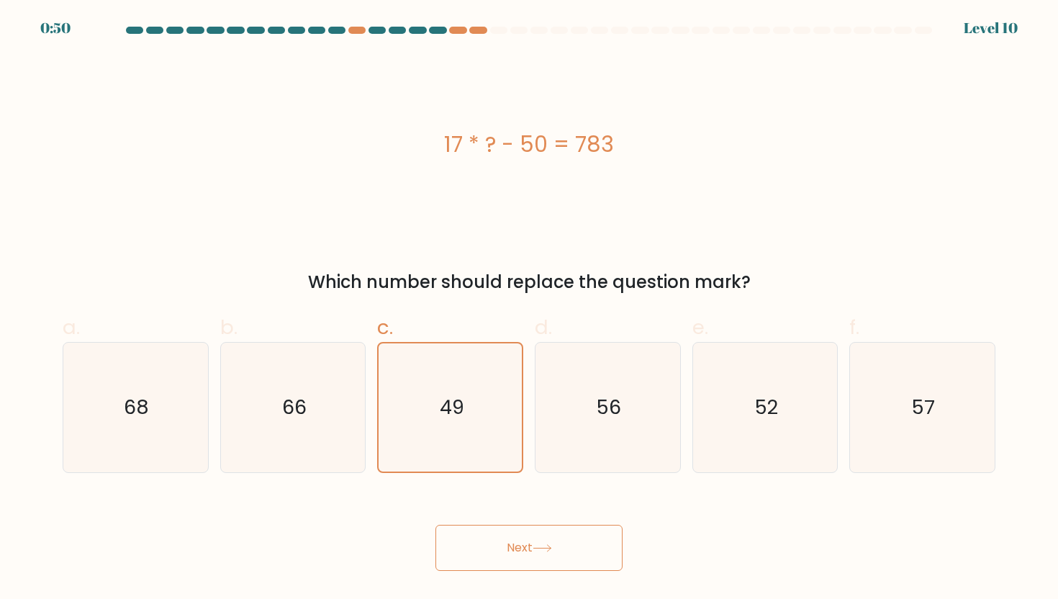
click at [515, 538] on button "Next" at bounding box center [528, 548] width 187 height 46
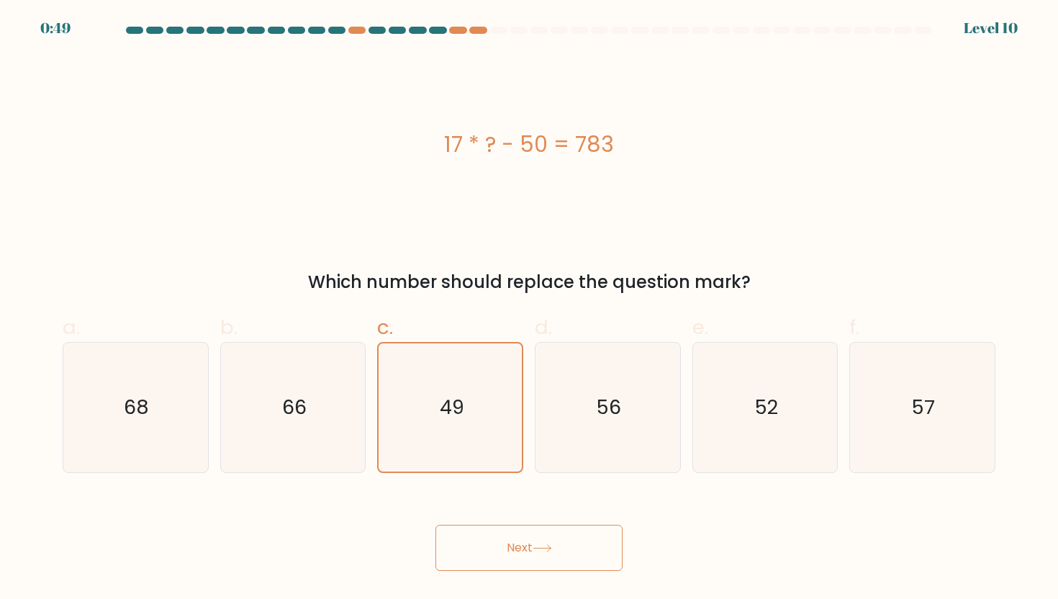
click at [515, 538] on button "Next" at bounding box center [528, 548] width 187 height 46
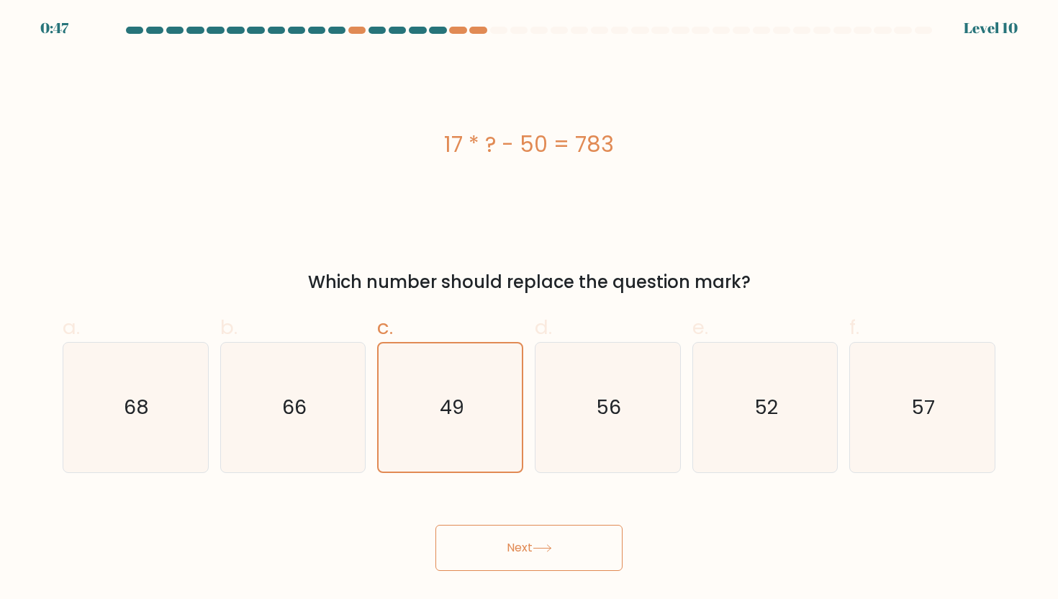
click at [515, 538] on button "Next" at bounding box center [528, 548] width 187 height 46
click at [592, 540] on button "Next" at bounding box center [528, 548] width 187 height 46
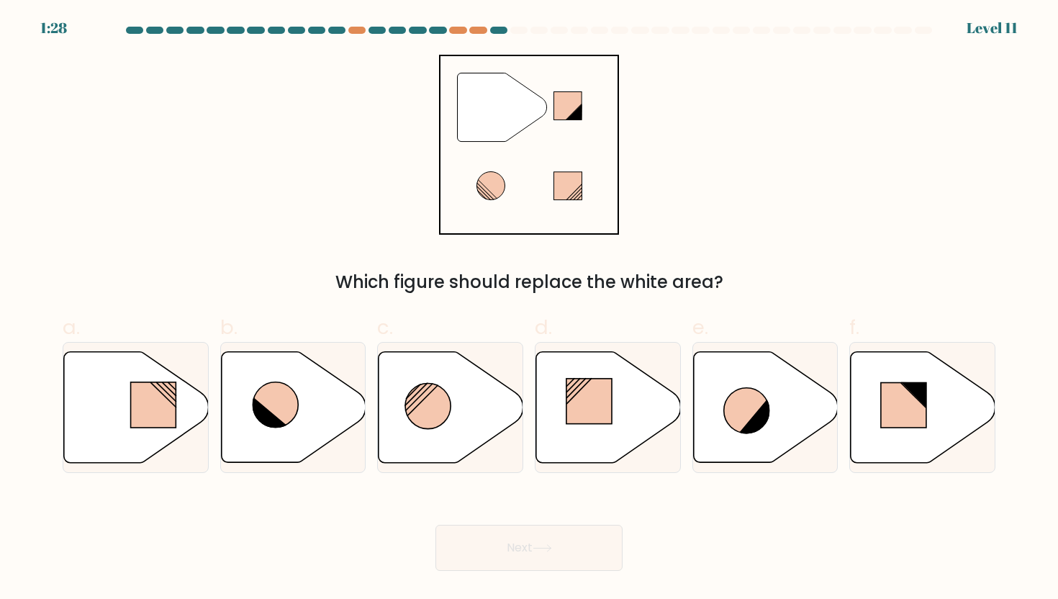
click at [592, 540] on button "Next" at bounding box center [528, 548] width 187 height 46
click at [732, 514] on div "Next" at bounding box center [529, 530] width 950 height 81
click at [259, 414] on icon at bounding box center [270, 414] width 36 height 34
click at [529, 309] on input "b." at bounding box center [529, 303] width 1 height 9
radio input "true"
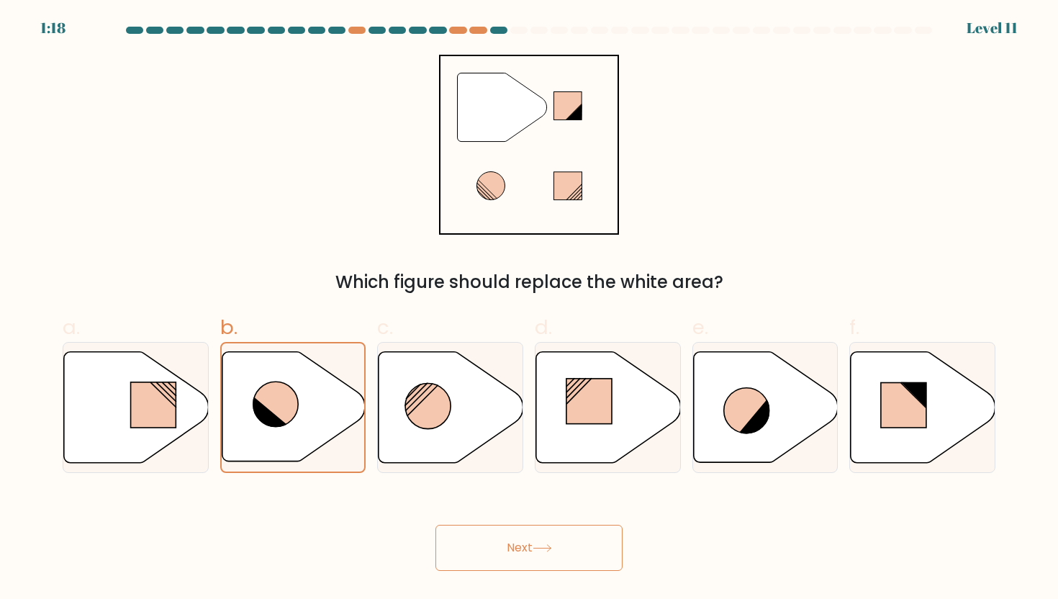
click at [500, 546] on button "Next" at bounding box center [528, 548] width 187 height 46
click at [500, 545] on button "Next" at bounding box center [528, 548] width 187 height 46
click at [498, 545] on button "Next" at bounding box center [528, 548] width 187 height 46
click at [563, 561] on button "Next" at bounding box center [528, 548] width 187 height 46
click at [565, 561] on button "Next" at bounding box center [528, 548] width 187 height 46
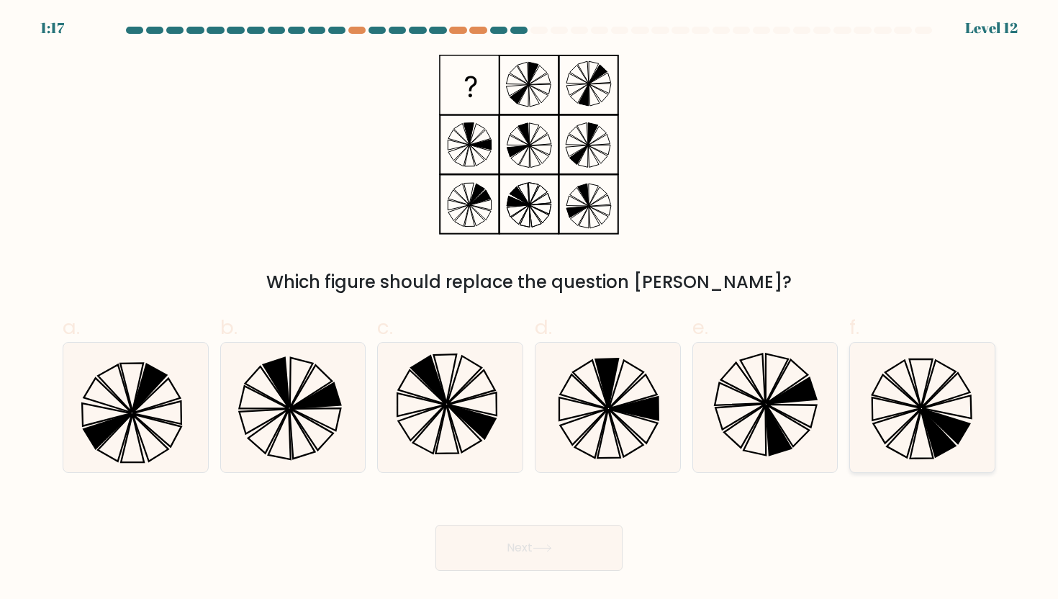
click at [933, 403] on icon at bounding box center [922, 408] width 130 height 130
click at [530, 309] on input "f." at bounding box center [529, 303] width 1 height 9
radio input "true"
click at [573, 542] on button "Next" at bounding box center [528, 548] width 187 height 46
click at [785, 362] on icon at bounding box center [765, 408] width 130 height 130
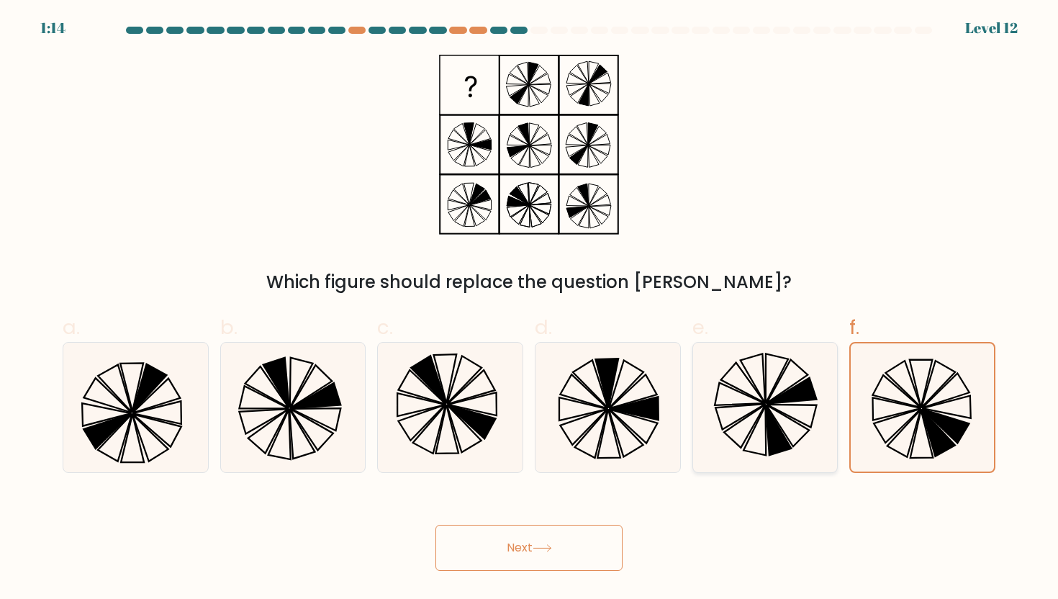
click at [530, 309] on input "e." at bounding box center [529, 303] width 1 height 9
radio input "true"
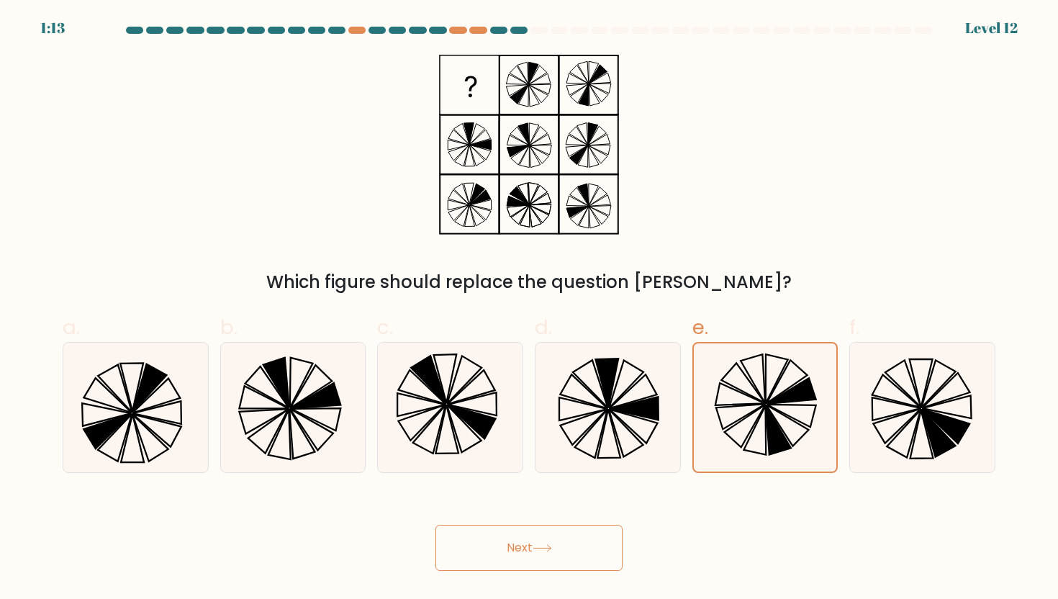
click at [559, 541] on button "Next" at bounding box center [528, 548] width 187 height 46
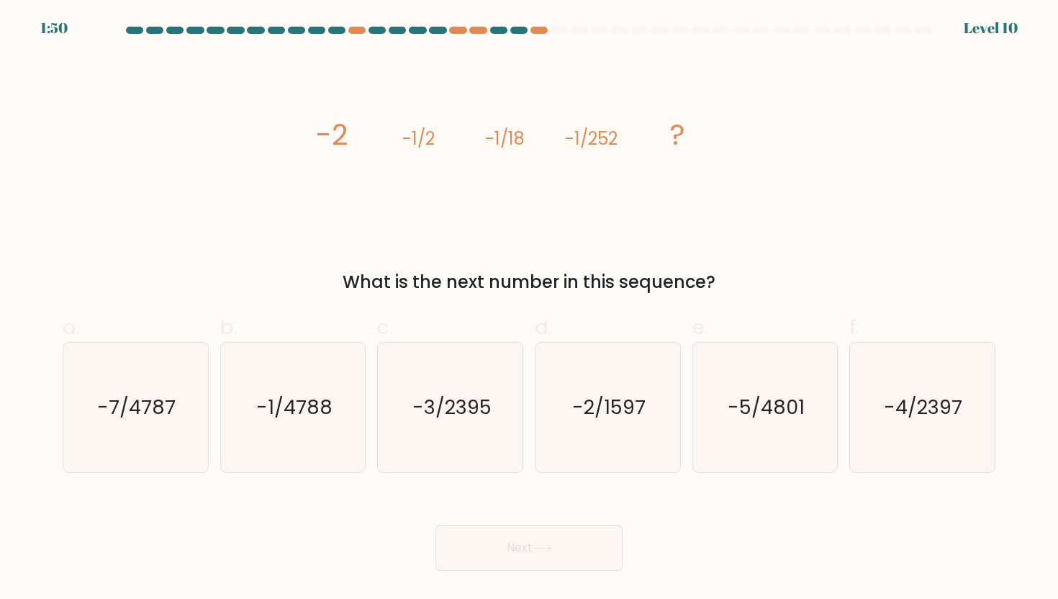
click at [693, 495] on div "Next" at bounding box center [529, 530] width 950 height 81
click at [182, 400] on icon "-7/4787" at bounding box center [136, 408] width 130 height 130
click at [529, 309] on input "a. -7/4787" at bounding box center [529, 303] width 1 height 9
radio input "true"
click at [569, 525] on button "Next" at bounding box center [528, 548] width 187 height 46
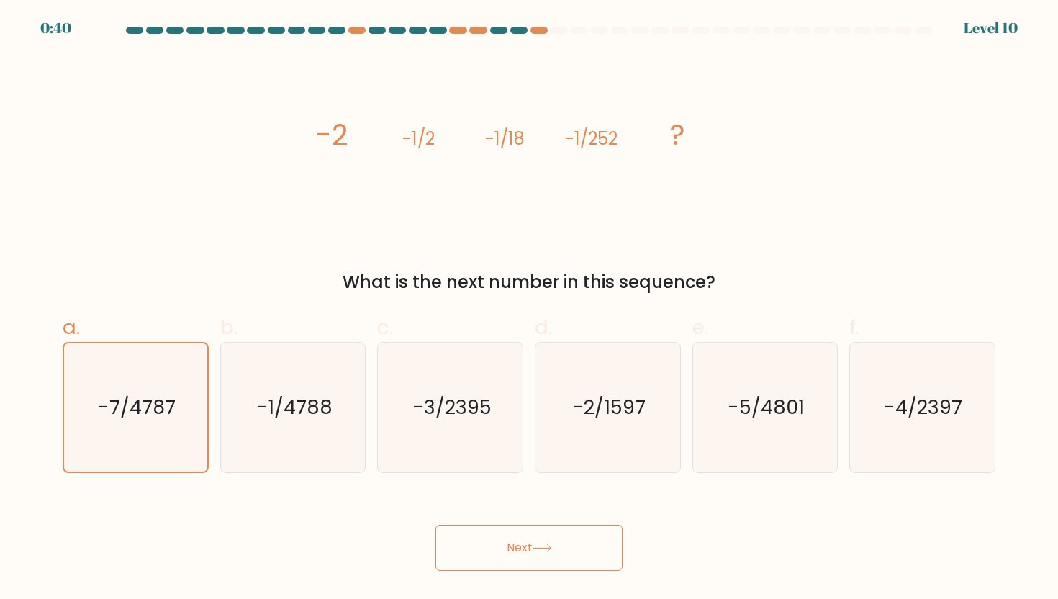
click at [567, 541] on button "Next" at bounding box center [528, 548] width 187 height 46
click at [543, 560] on button "Next" at bounding box center [528, 548] width 187 height 46
